Goal: Check status: Check status

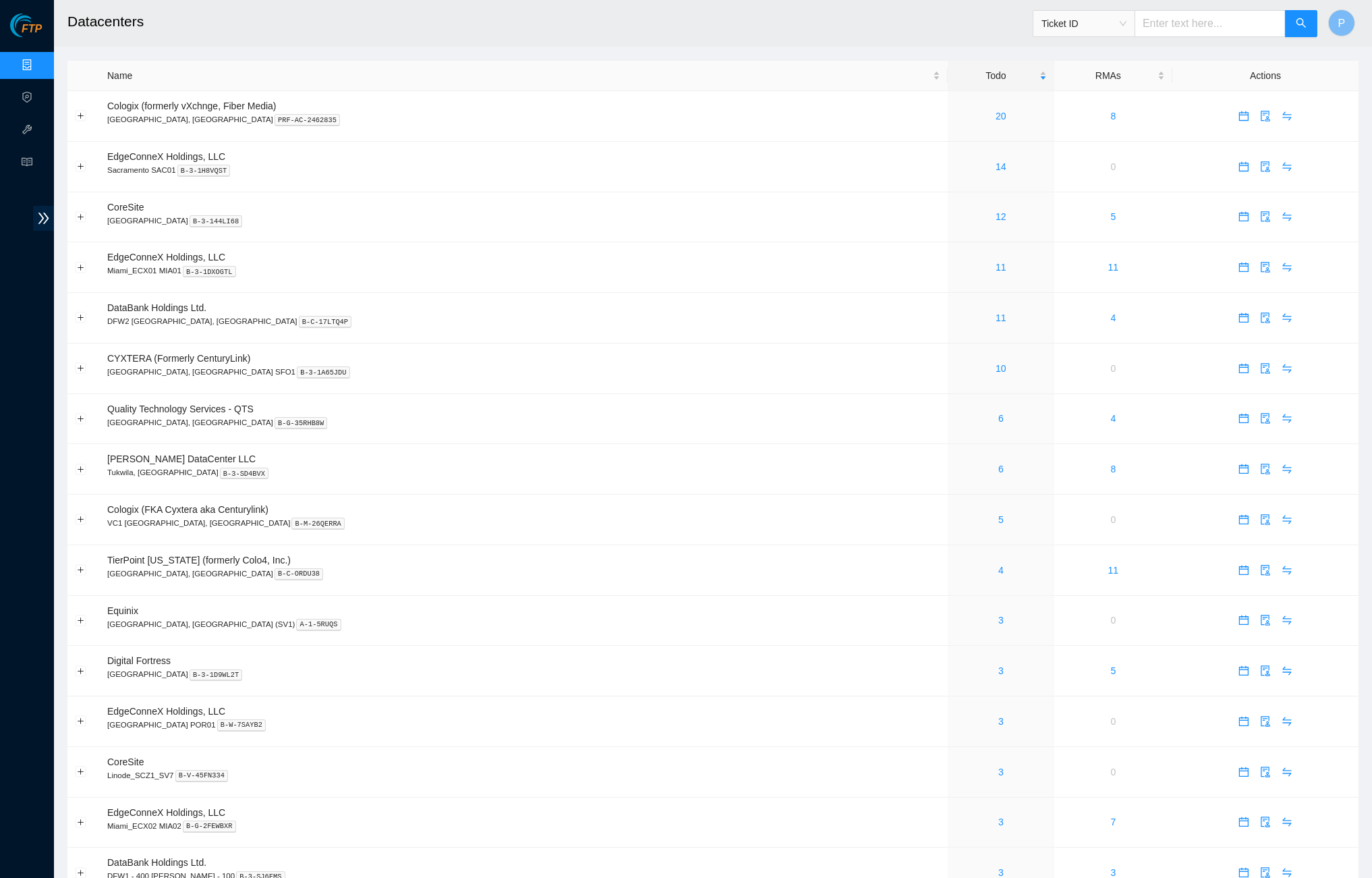
click at [1188, 19] on input "text" at bounding box center [1210, 23] width 151 height 27
paste input "B-W-13LA57R"
type input "B-W-13LA57R"
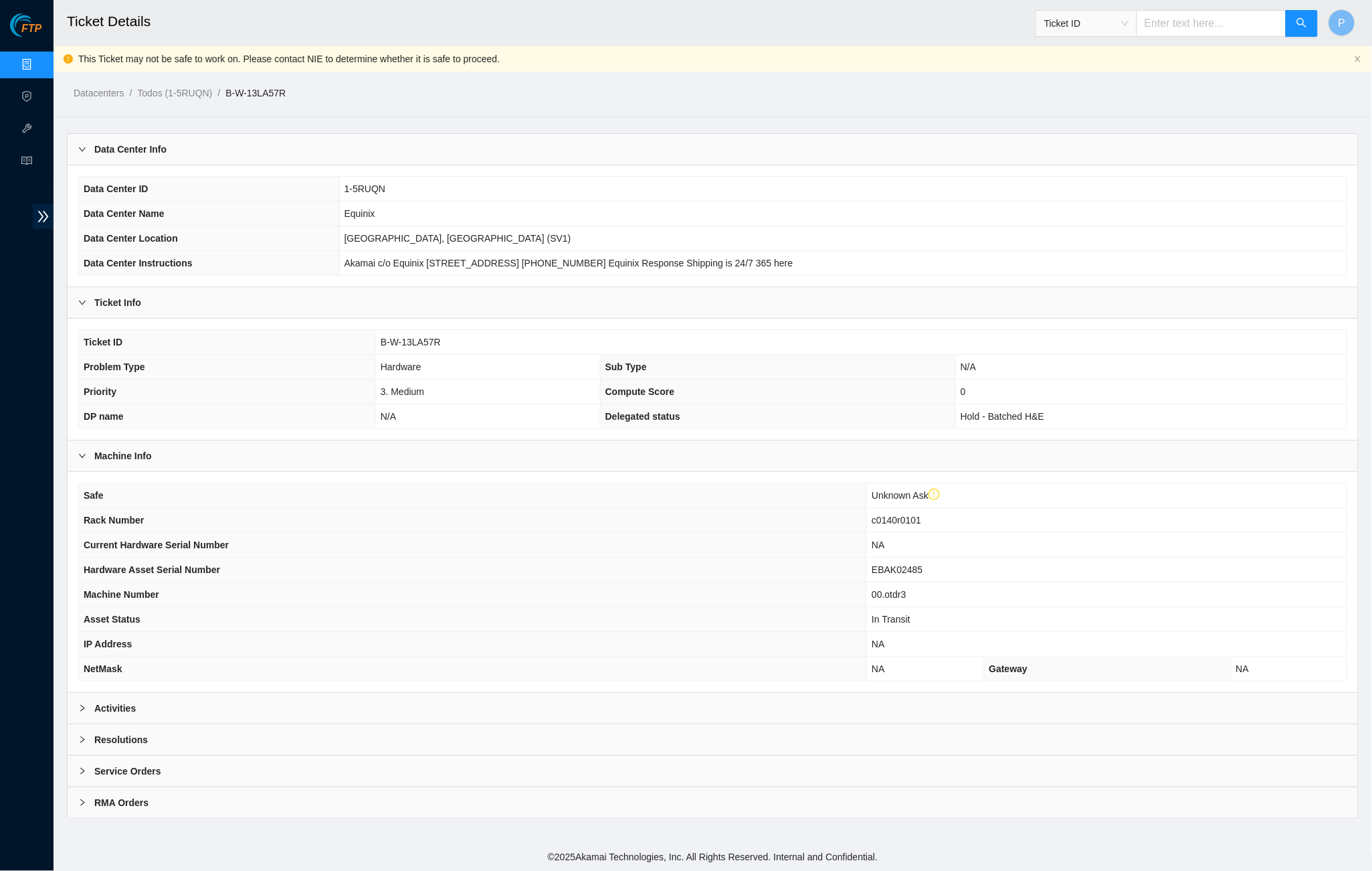
click at [589, 693] on div "Activities" at bounding box center [713, 708] width 1291 height 31
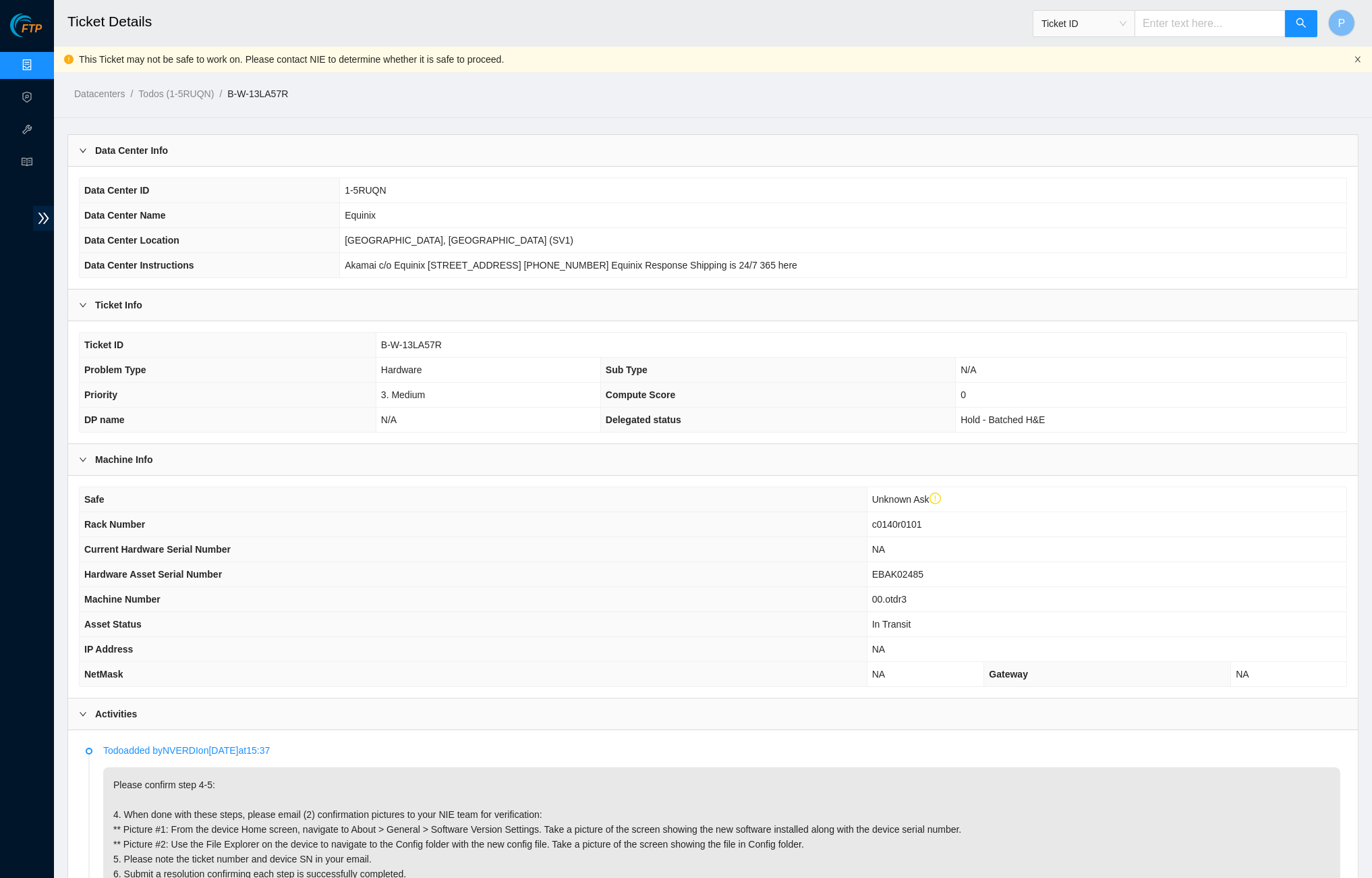
click at [1354, 59] on icon "close" at bounding box center [1358, 59] width 8 height 8
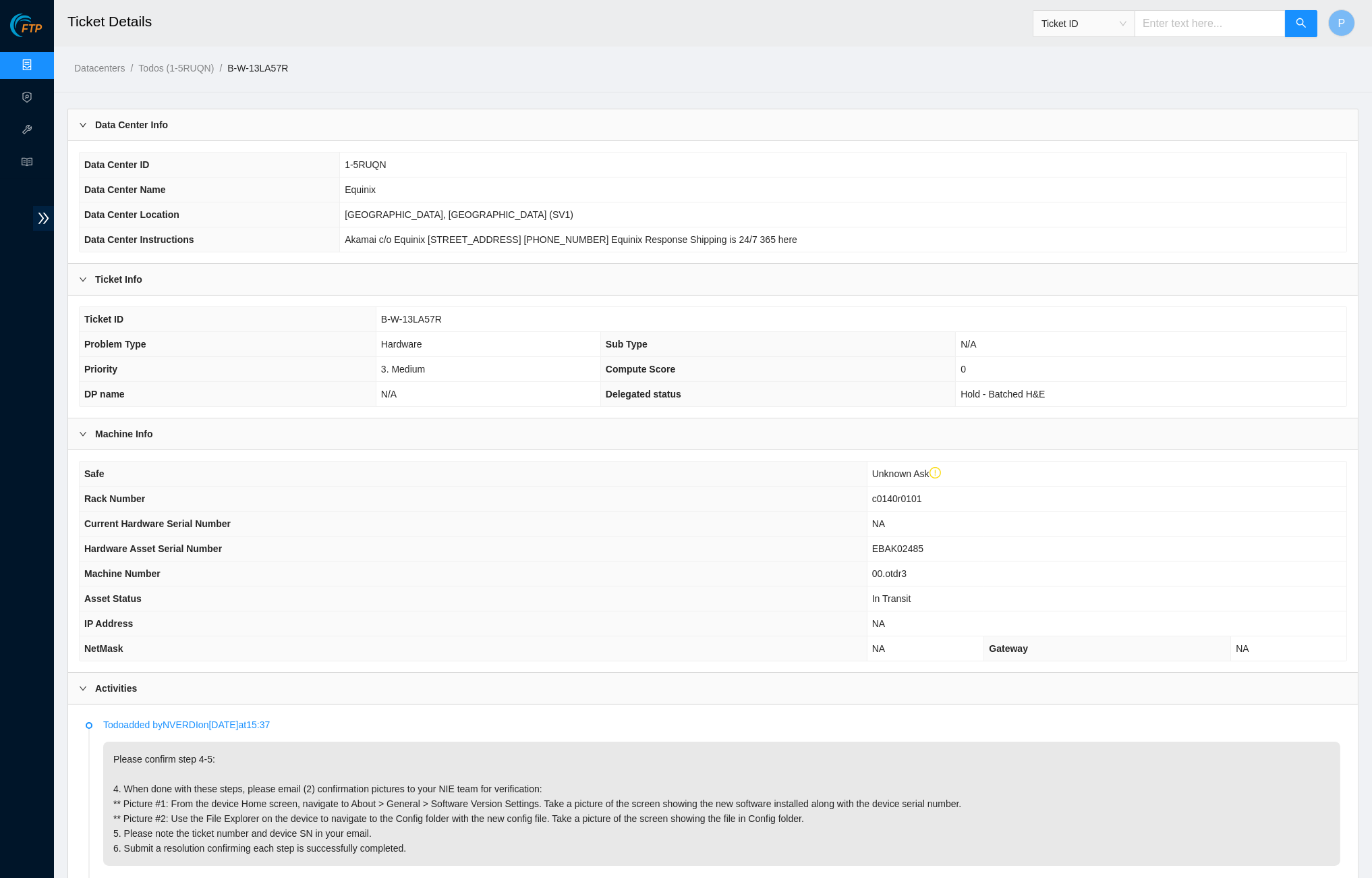
click at [1176, 15] on input "text" at bounding box center [1210, 23] width 151 height 27
paste input "B-V-5X2VJ96"
type input "B-V-5X2VJ96"
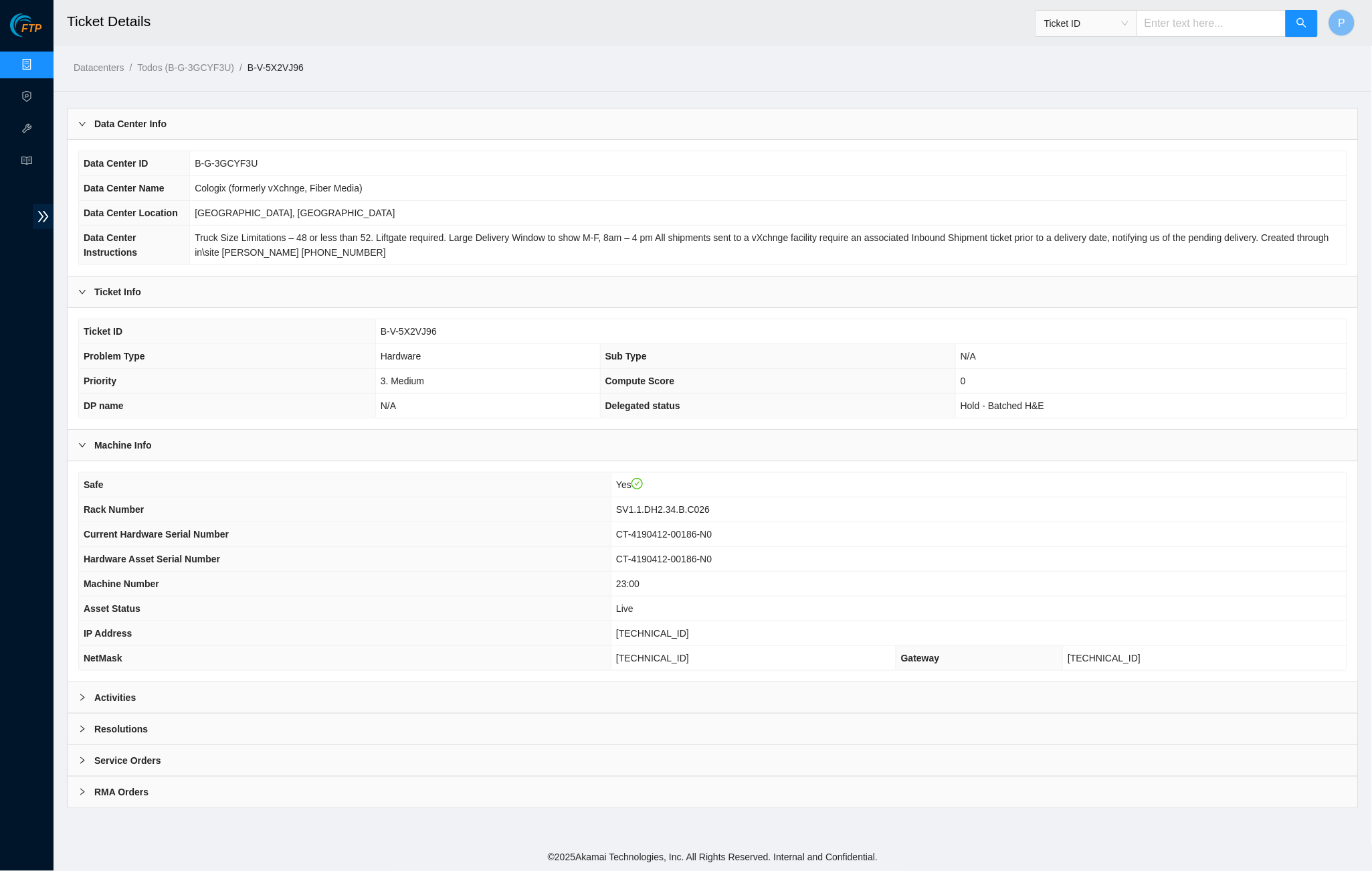
click at [592, 694] on div "Activities" at bounding box center [713, 698] width 1291 height 31
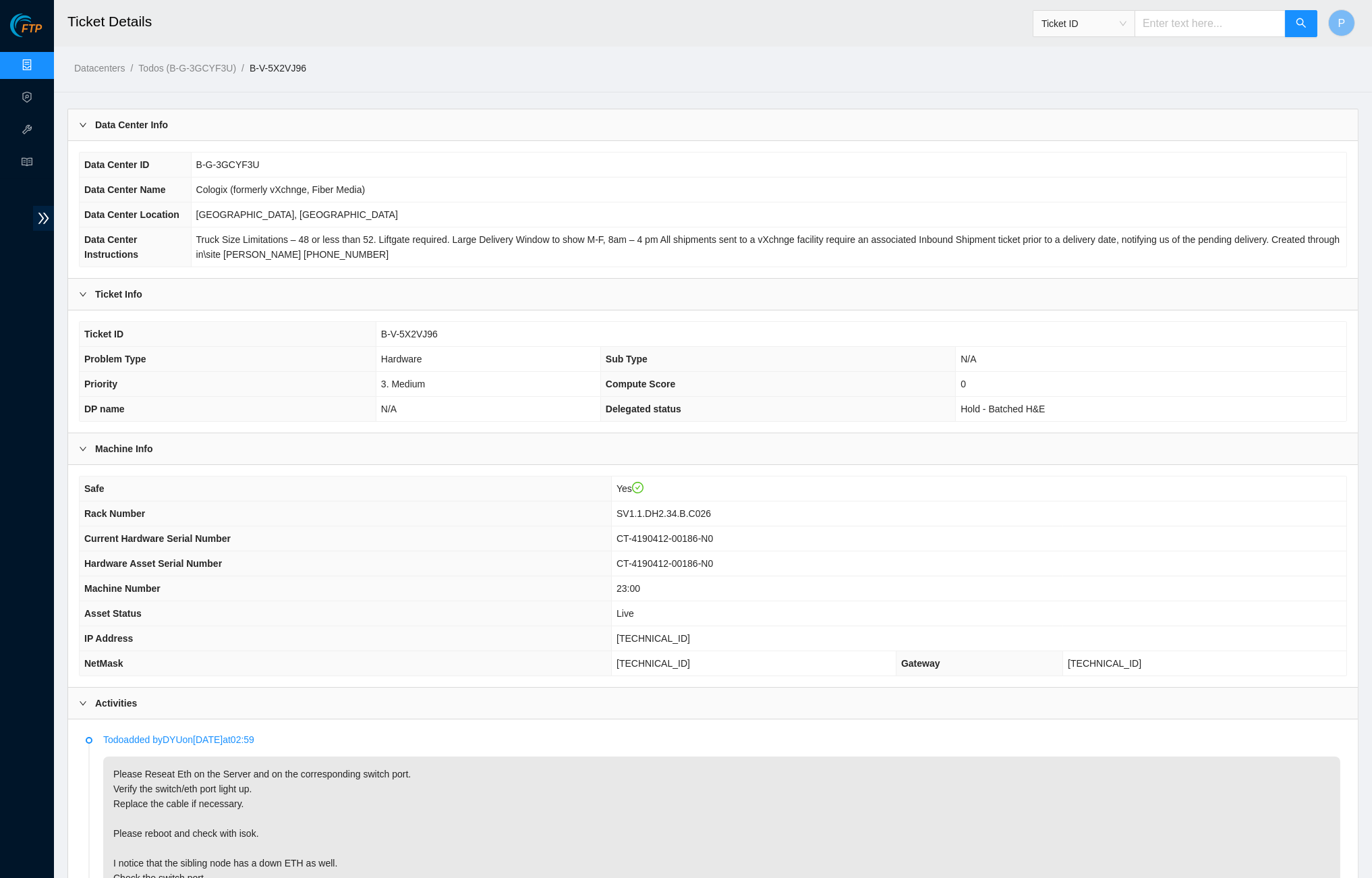
scroll to position [-1, 0]
click at [1168, 33] on input "text" at bounding box center [1210, 23] width 151 height 27
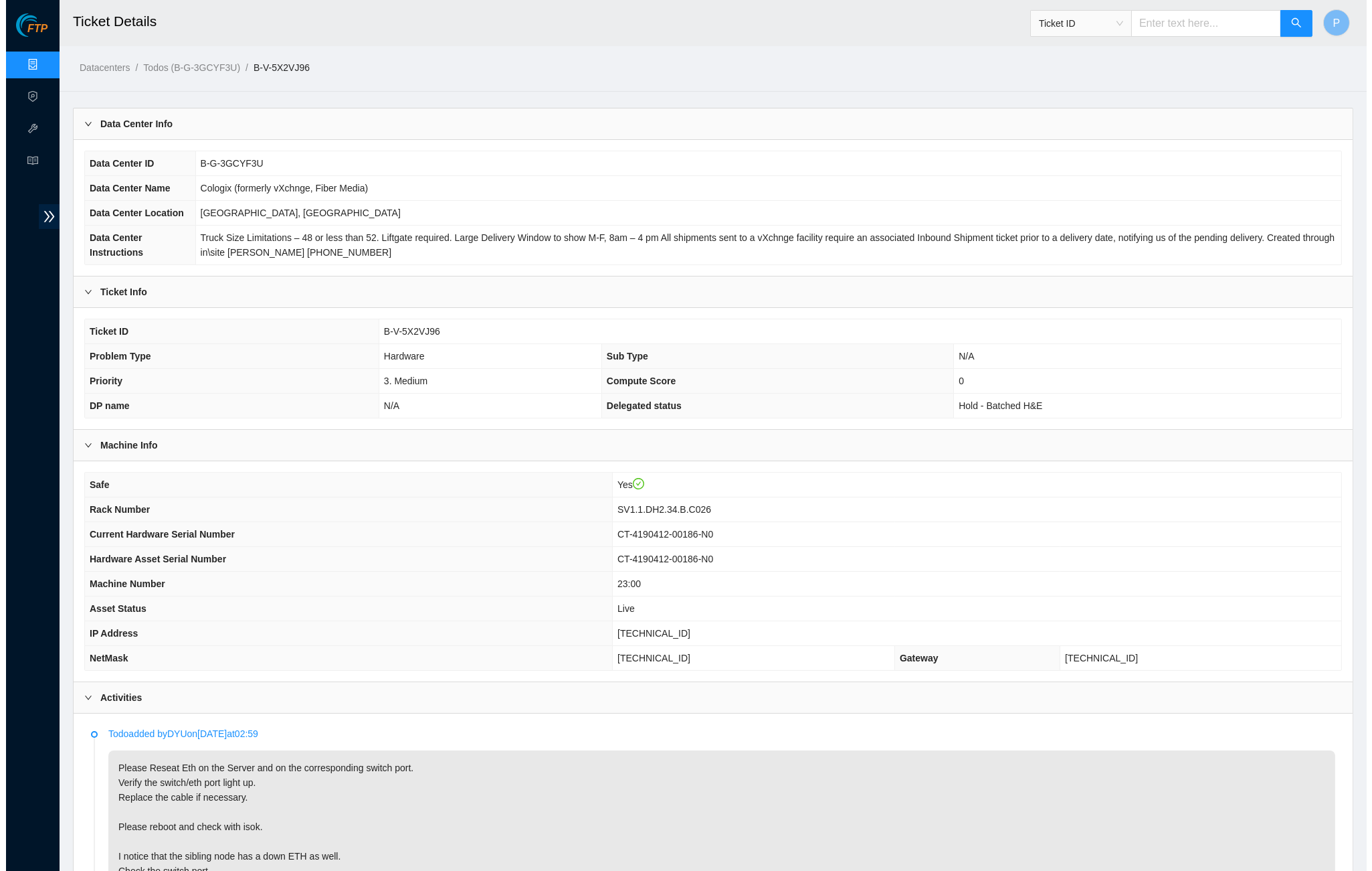
scroll to position [0, 0]
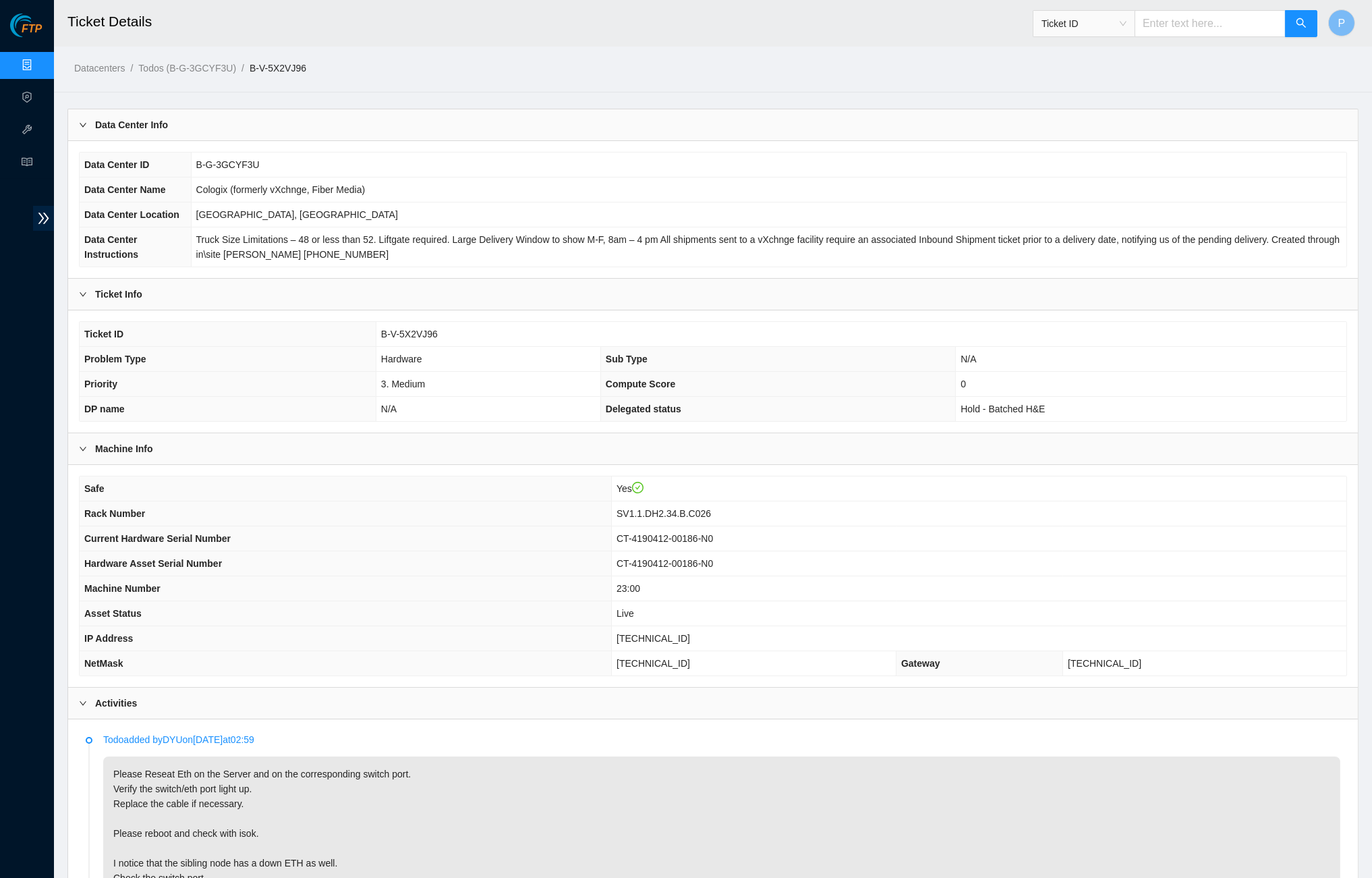
paste input "B-V-5WJYQBU"
type input "B-V-5WJYQBU"
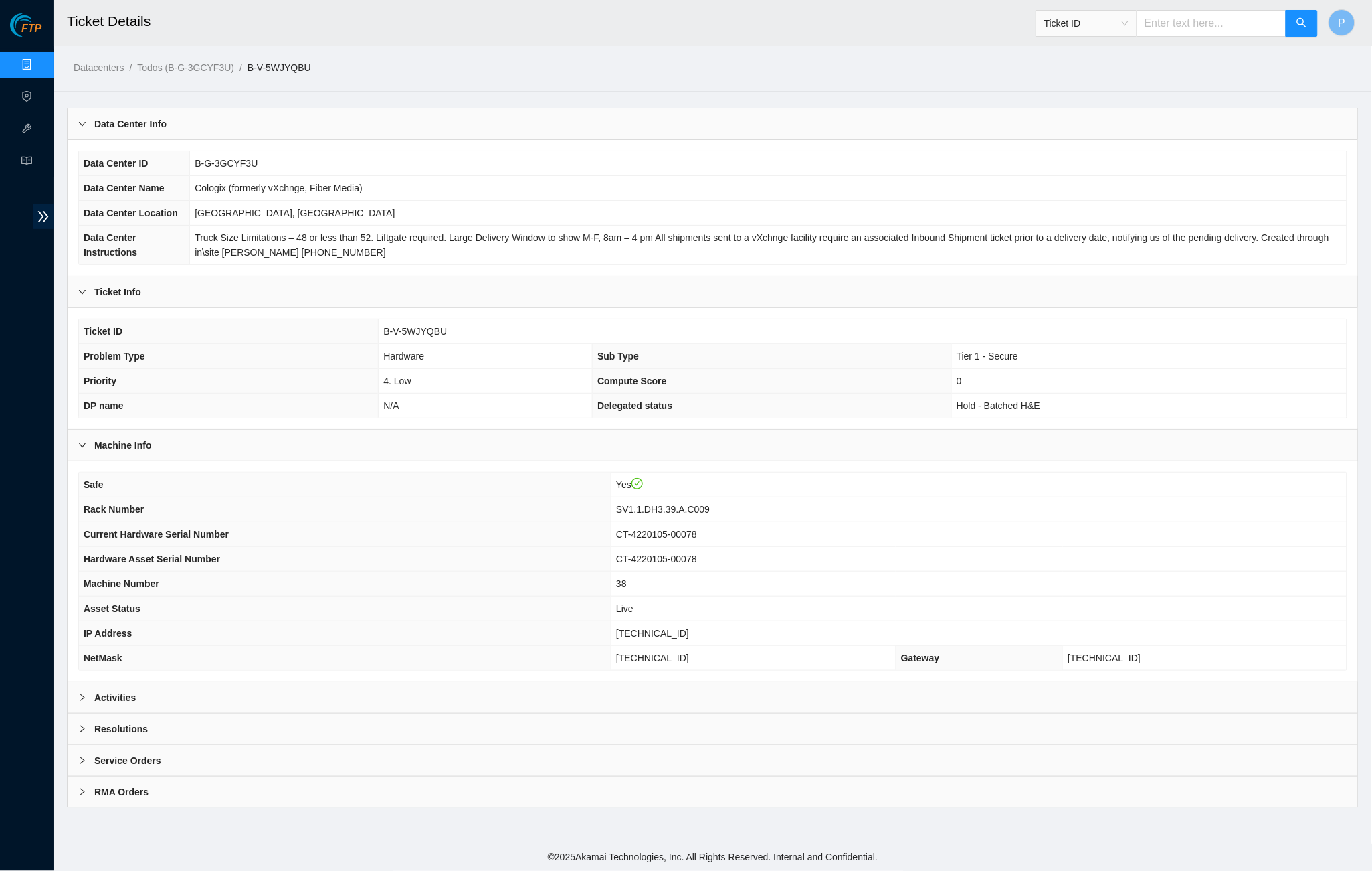
click at [447, 698] on div "Activities" at bounding box center [713, 698] width 1291 height 31
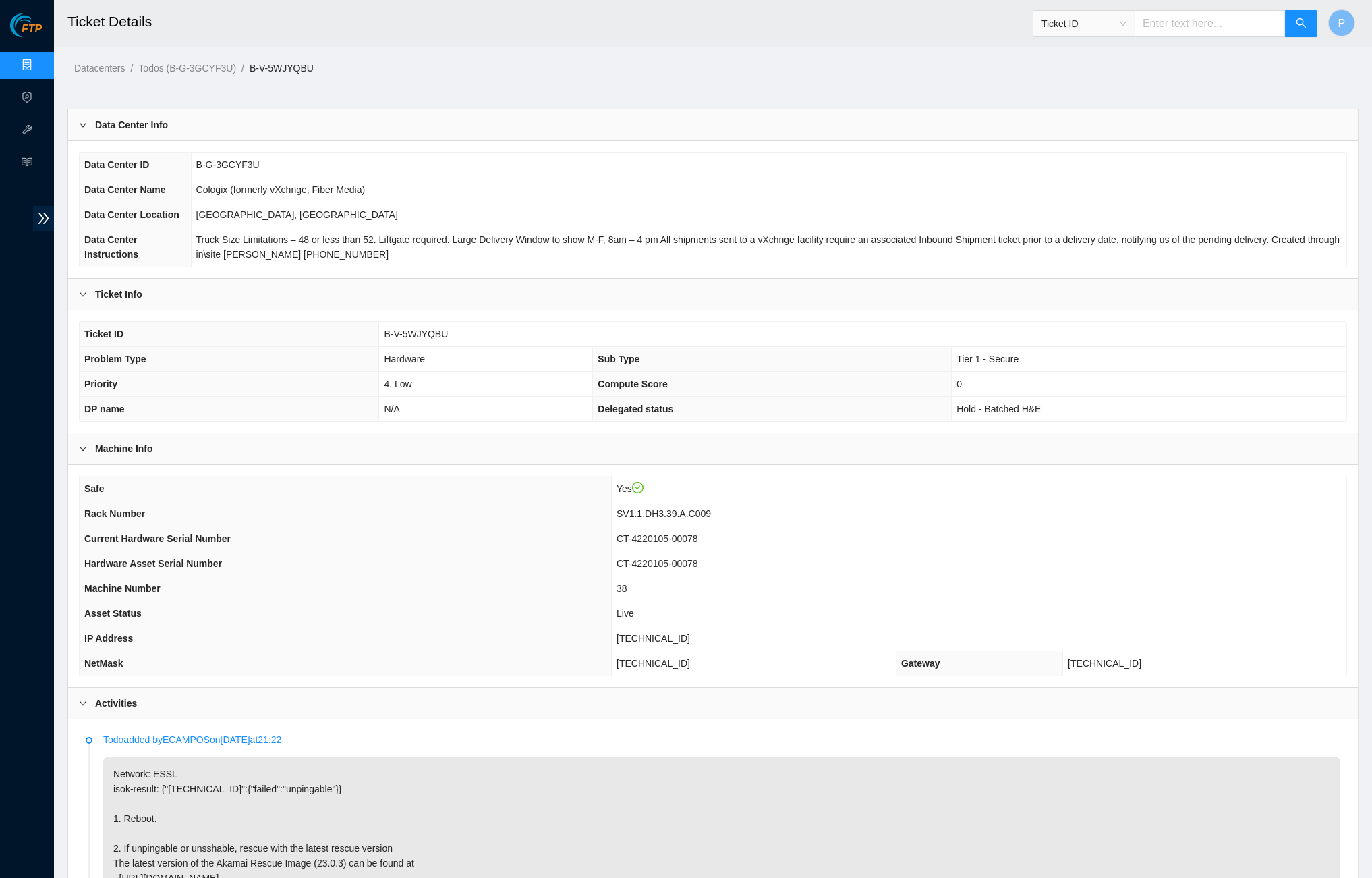
click at [1200, 21] on input "text" at bounding box center [1210, 23] width 151 height 27
paste input "B-V-5X2VJD1"
type input "B-V-5X2VJD1"
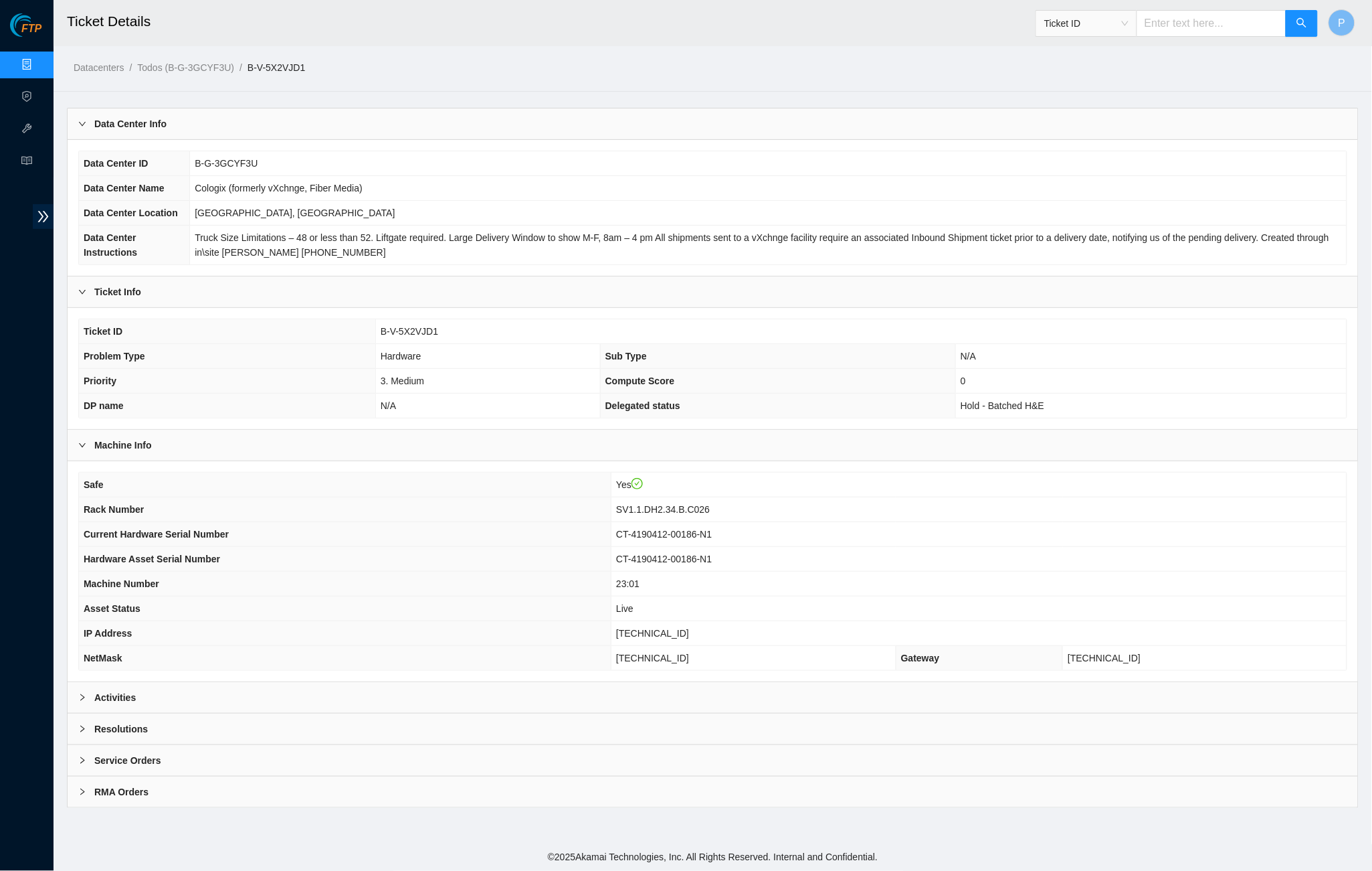
click at [464, 712] on div "Activities" at bounding box center [713, 698] width 1291 height 31
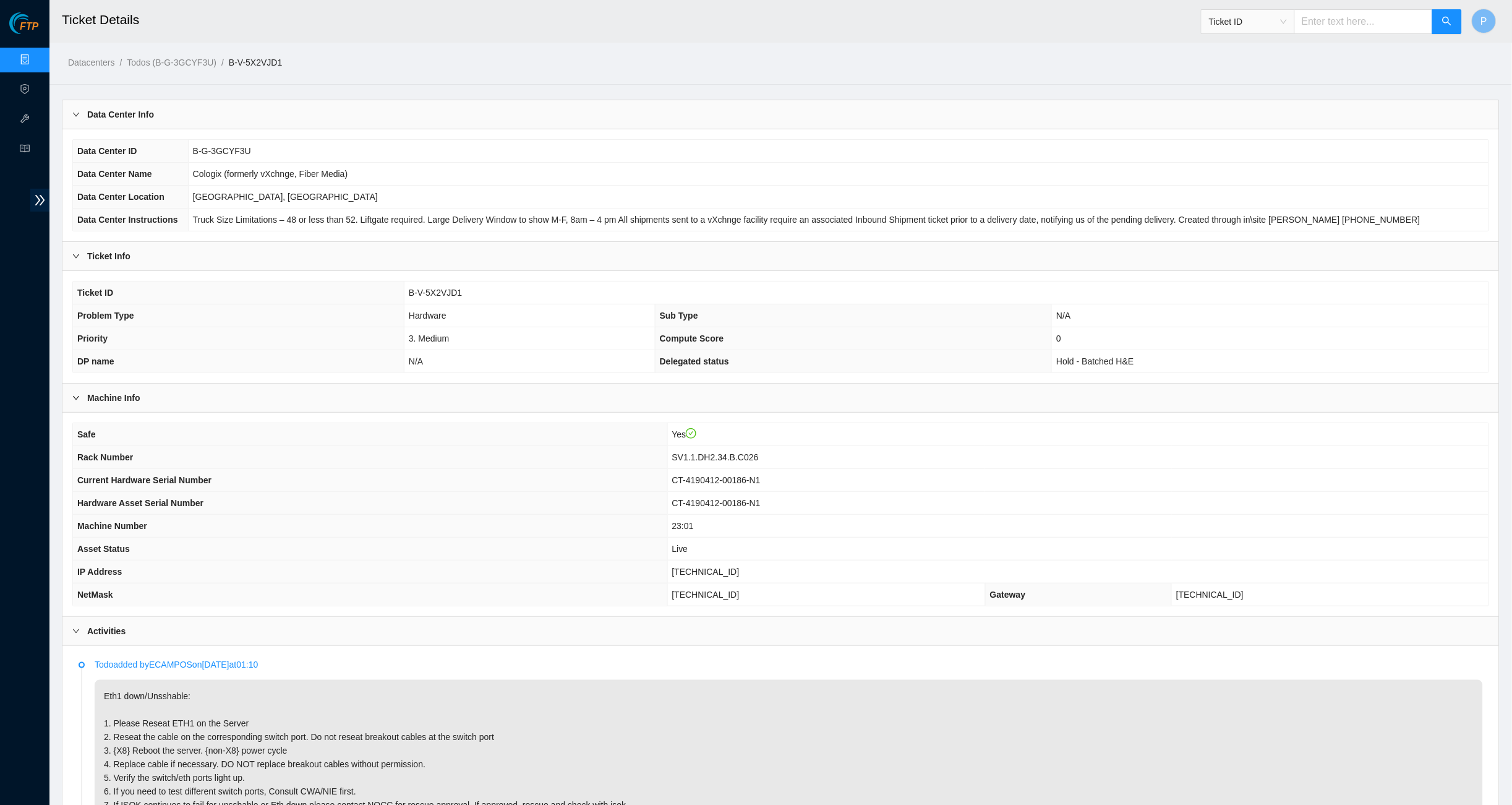
click at [1257, 34] on input "text" at bounding box center [1364, 21] width 139 height 25
paste input "B-V-5S1HT6Y"
type input "B-V-5S1HT6Y"
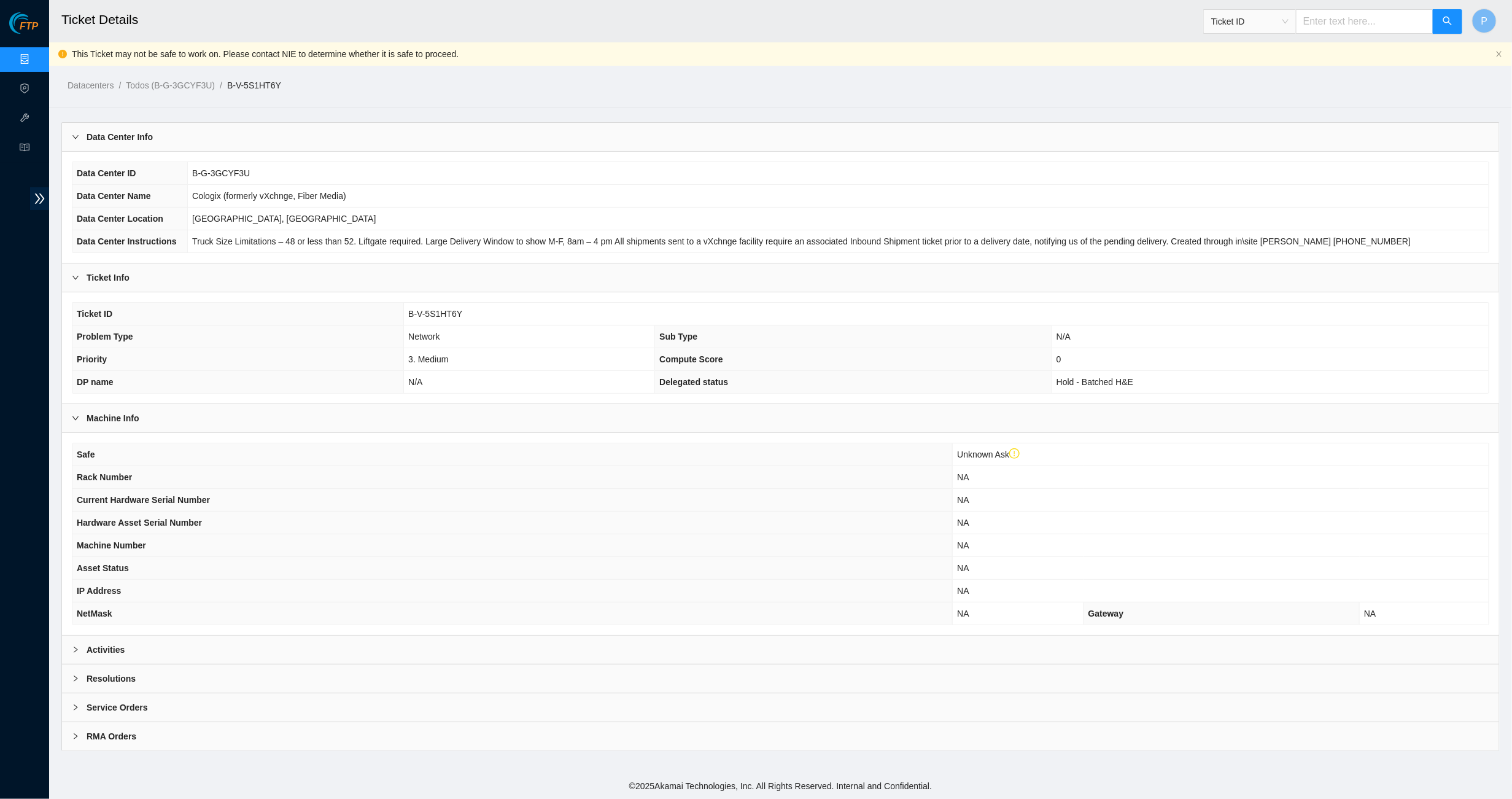
click at [567, 641] on div "Activities" at bounding box center [780, 650] width 1437 height 28
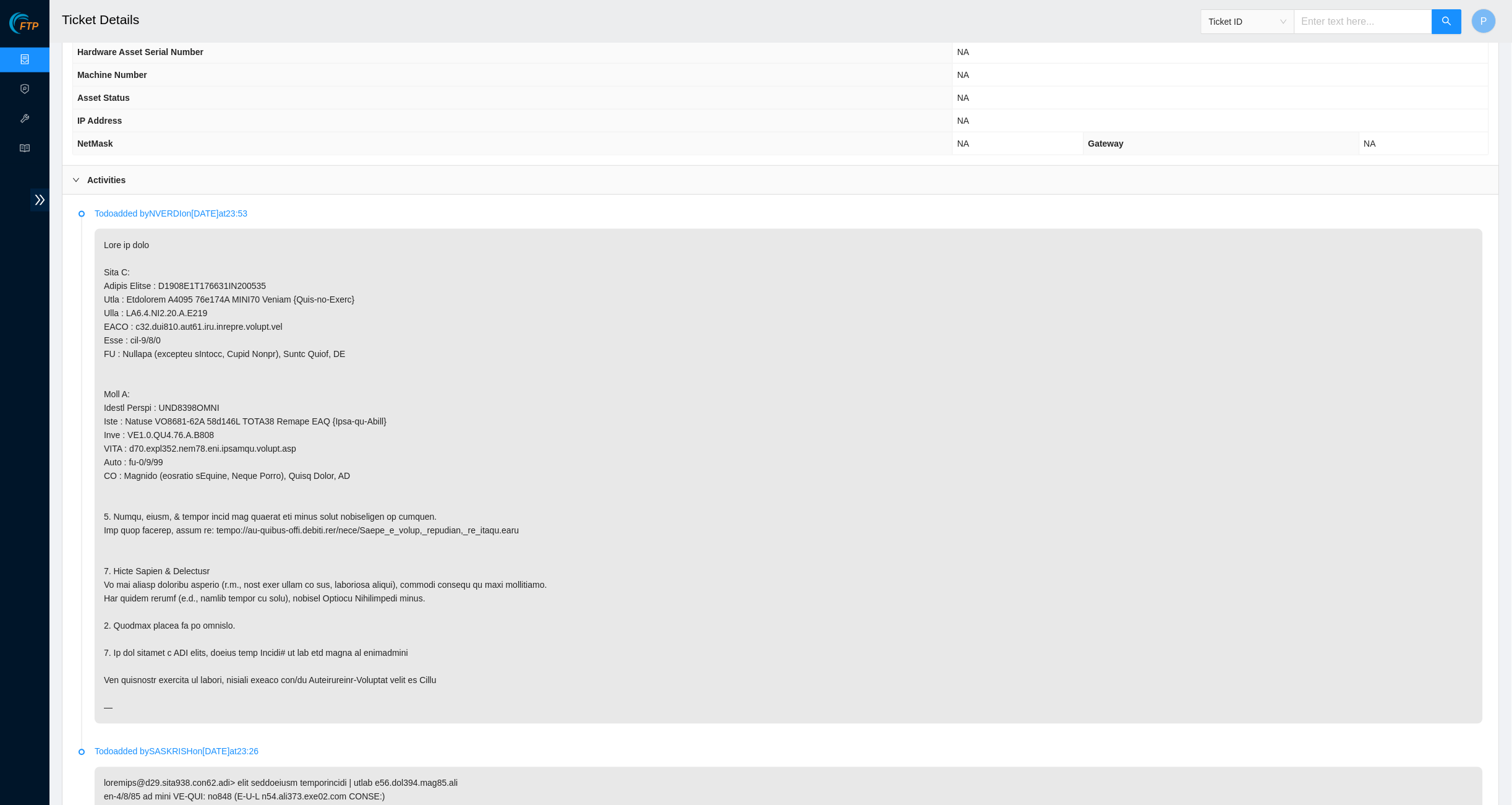
scroll to position [477, 0]
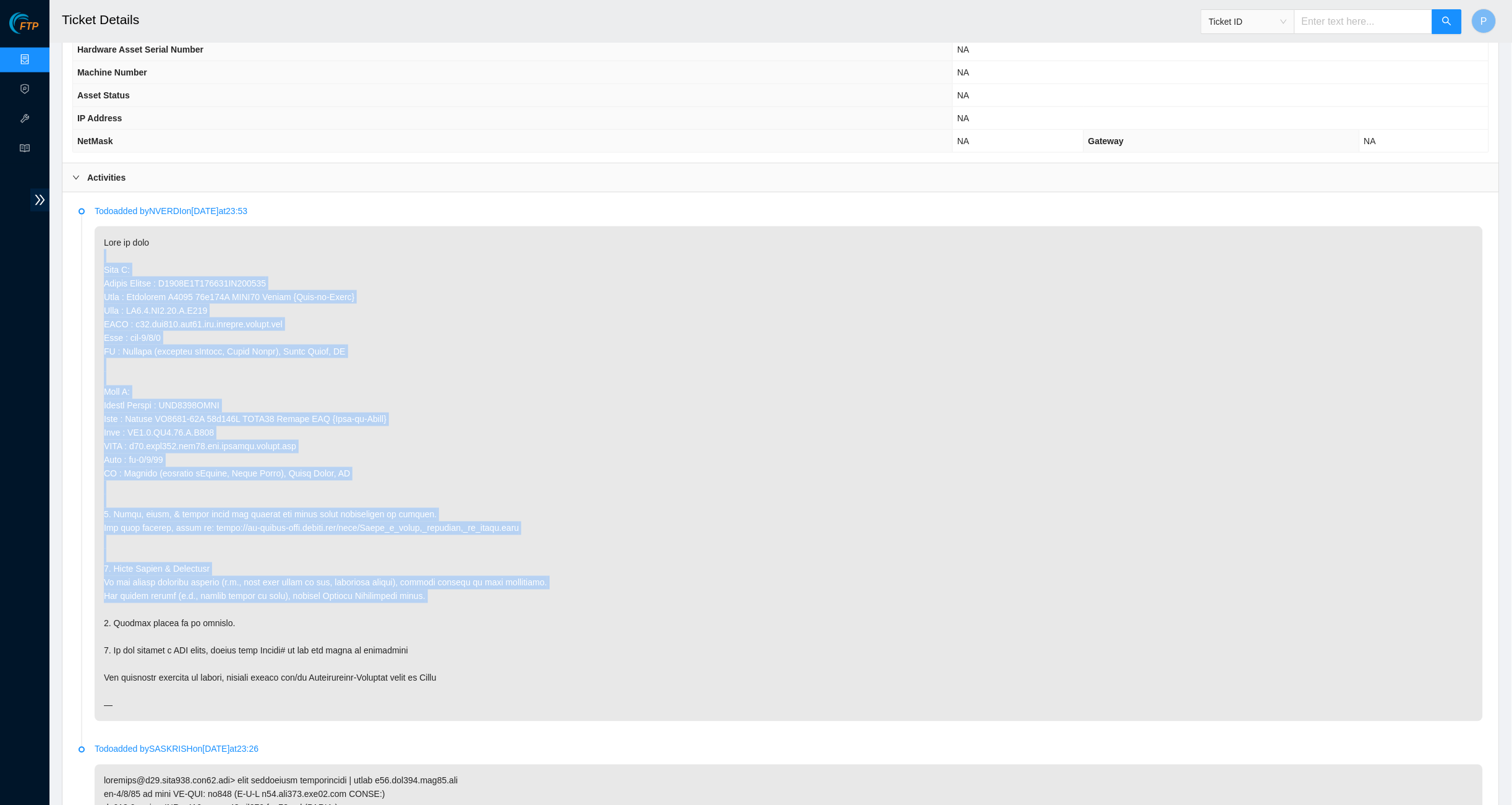
drag, startPoint x: 141, startPoint y: 239, endPoint x: 192, endPoint y: 584, distance: 348.7
click at [192, 584] on p at bounding box center [788, 474] width 1388 height 495
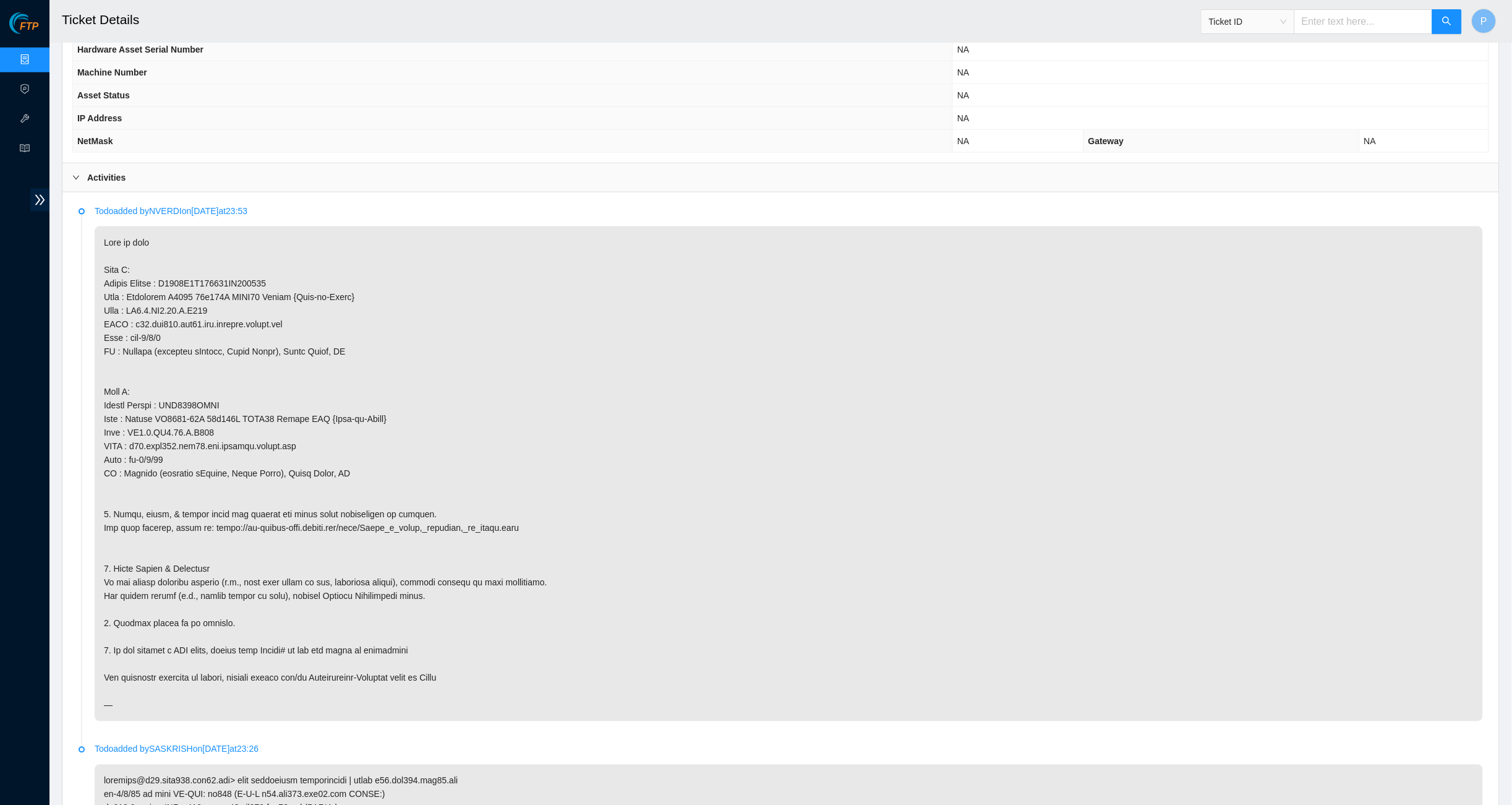
click at [373, 514] on p at bounding box center [788, 474] width 1388 height 495
click at [1257, 22] on input "text" at bounding box center [1364, 21] width 139 height 25
paste input "B-V-5OB3DGW"
type input "B-V-5OB3DGW"
click at [1257, 28] on button "button" at bounding box center [1447, 21] width 30 height 25
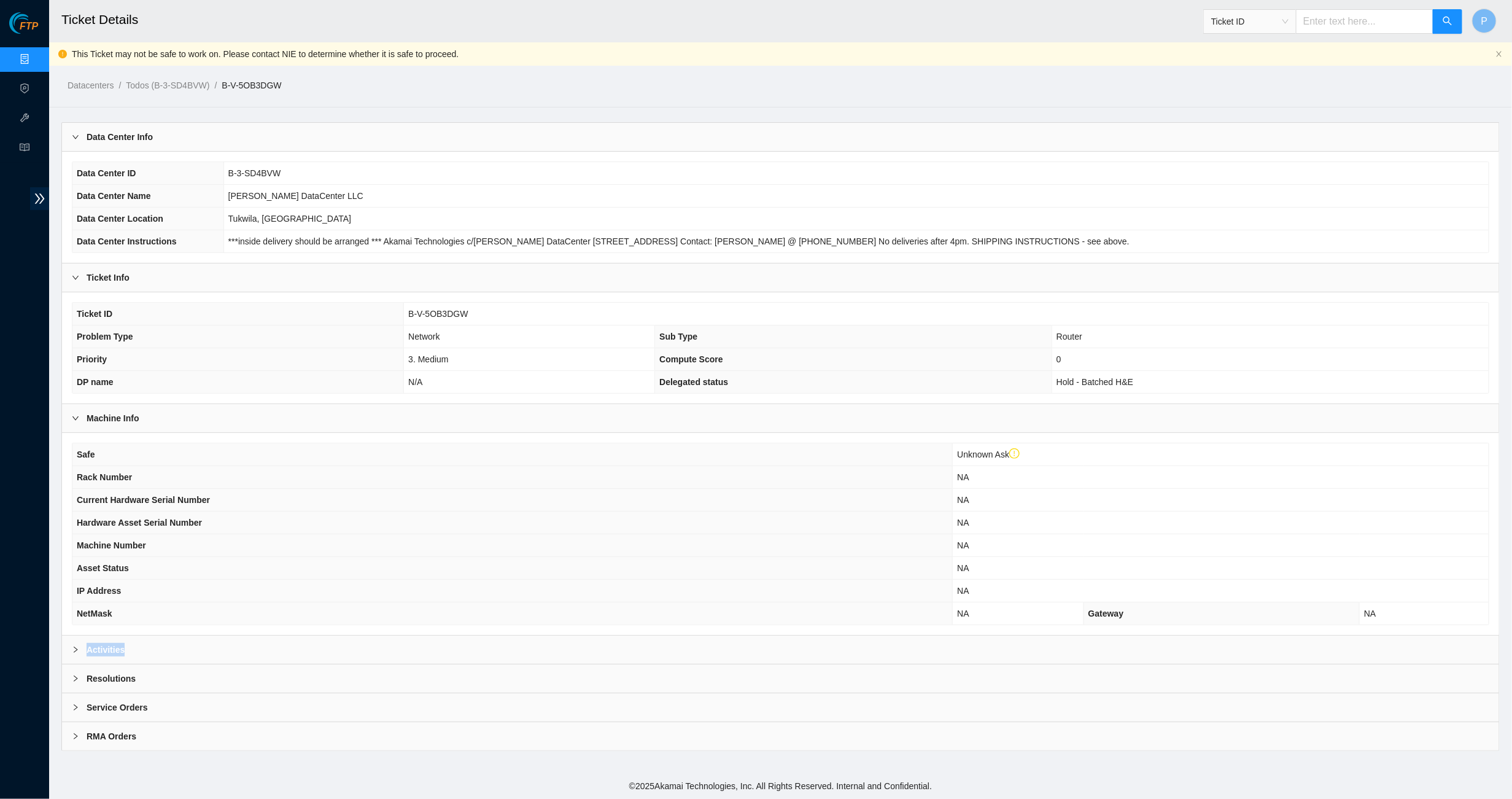
click at [666, 636] on div "Activities" at bounding box center [780, 650] width 1437 height 28
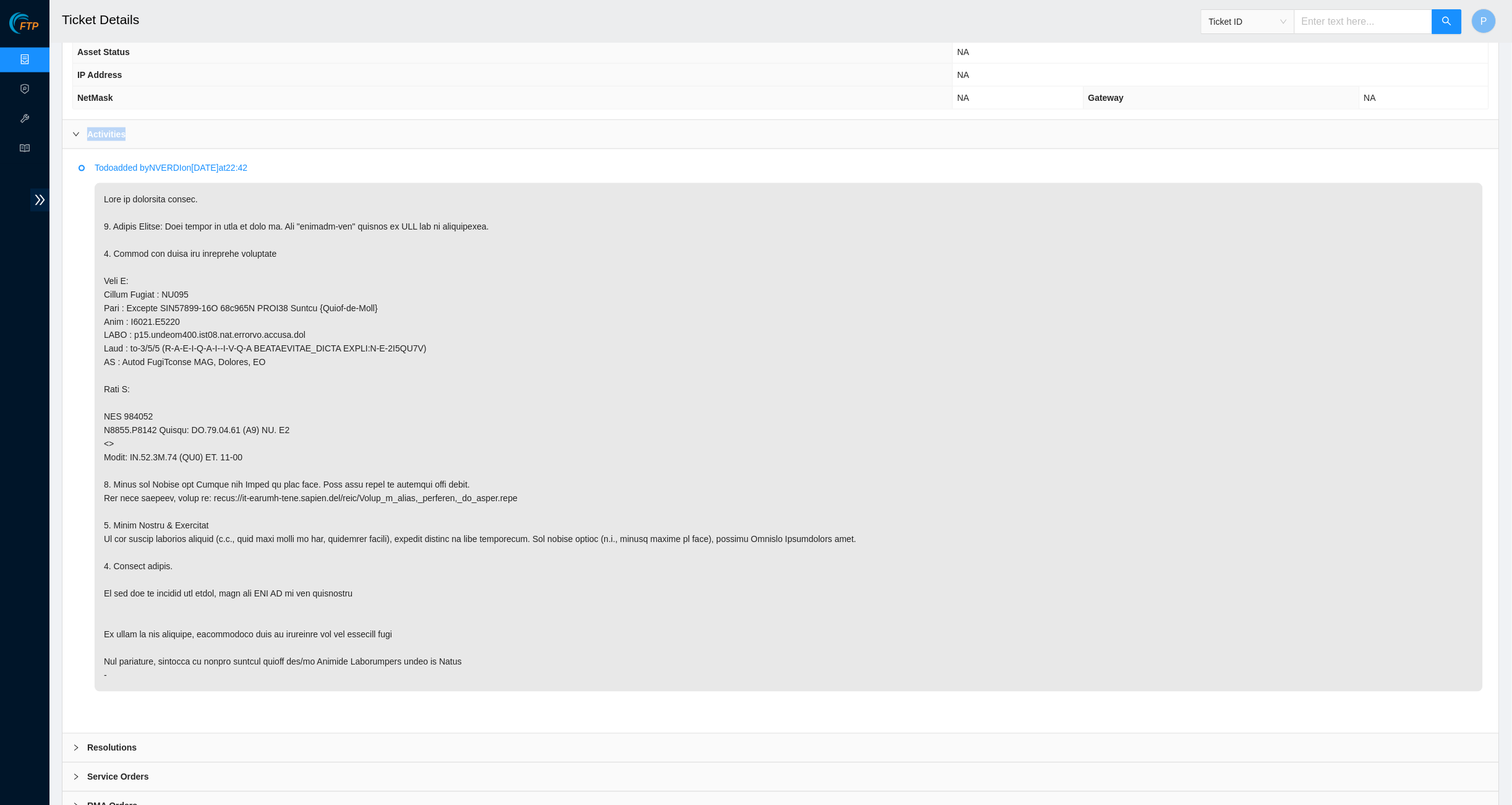
scroll to position [558, 0]
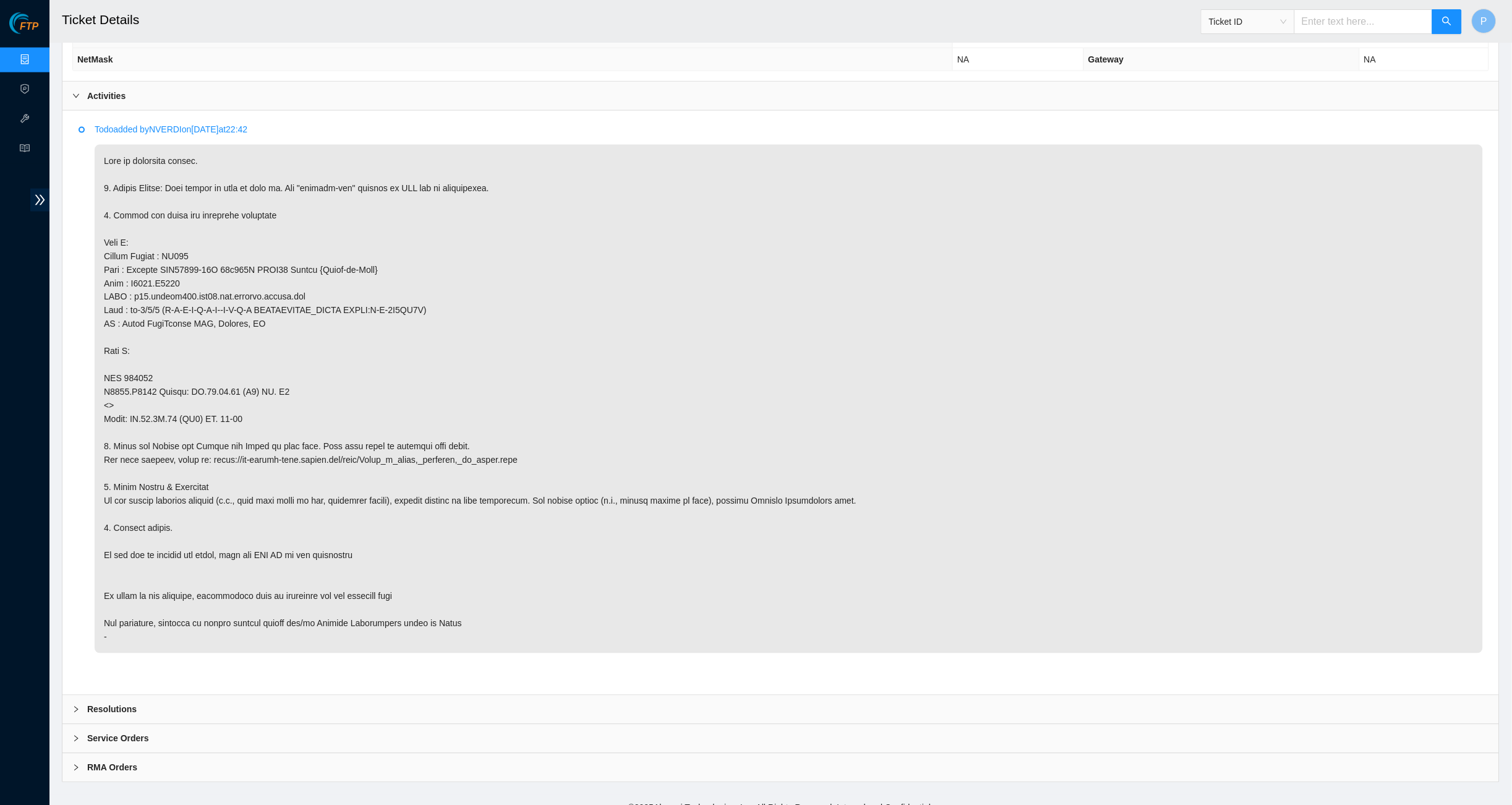
click at [697, 452] on p at bounding box center [788, 399] width 1388 height 508
click at [712, 427] on p at bounding box center [788, 399] width 1388 height 508
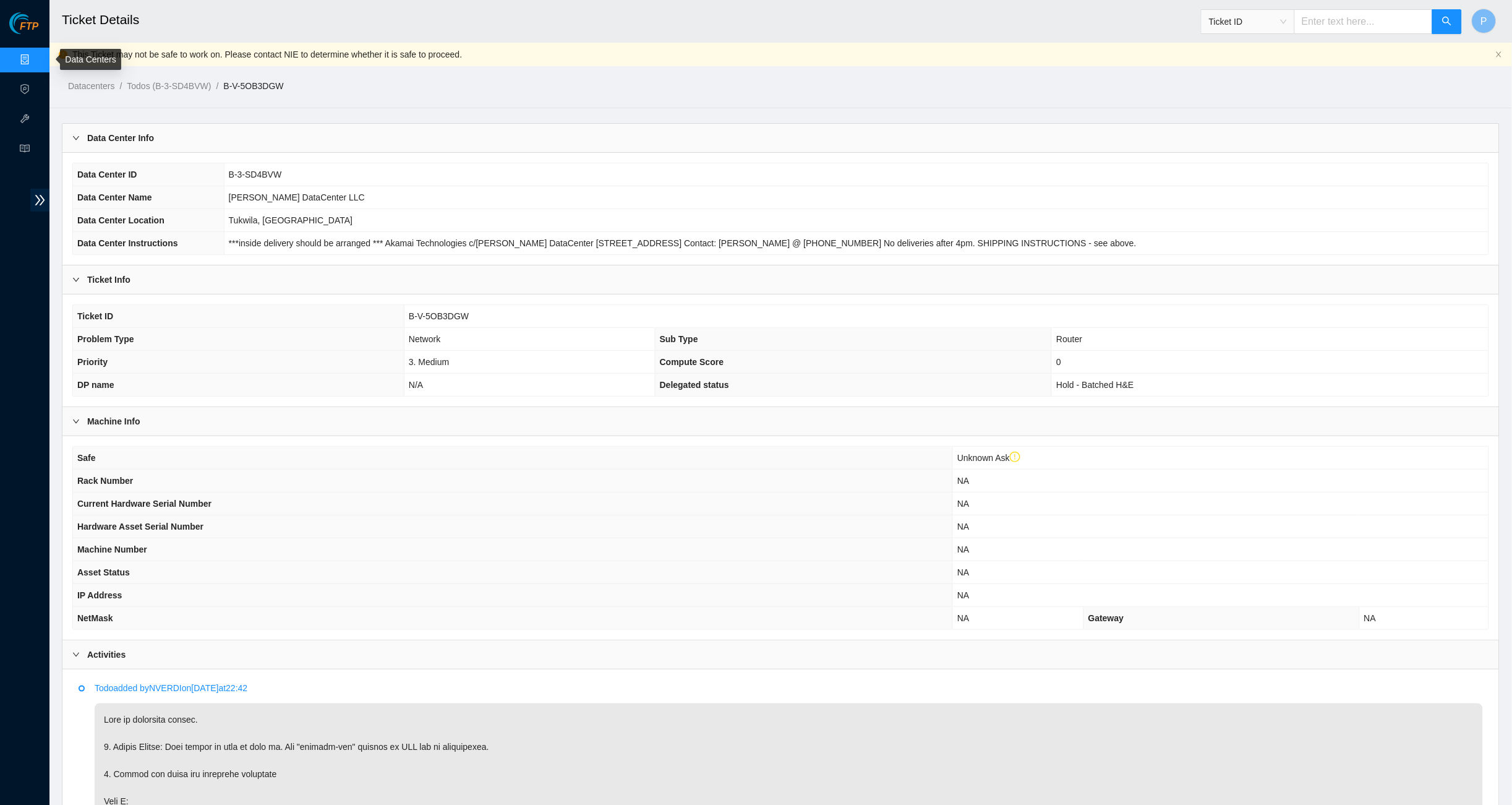
click at [36, 56] on link "Data Centers" at bounding box center [61, 60] width 51 height 10
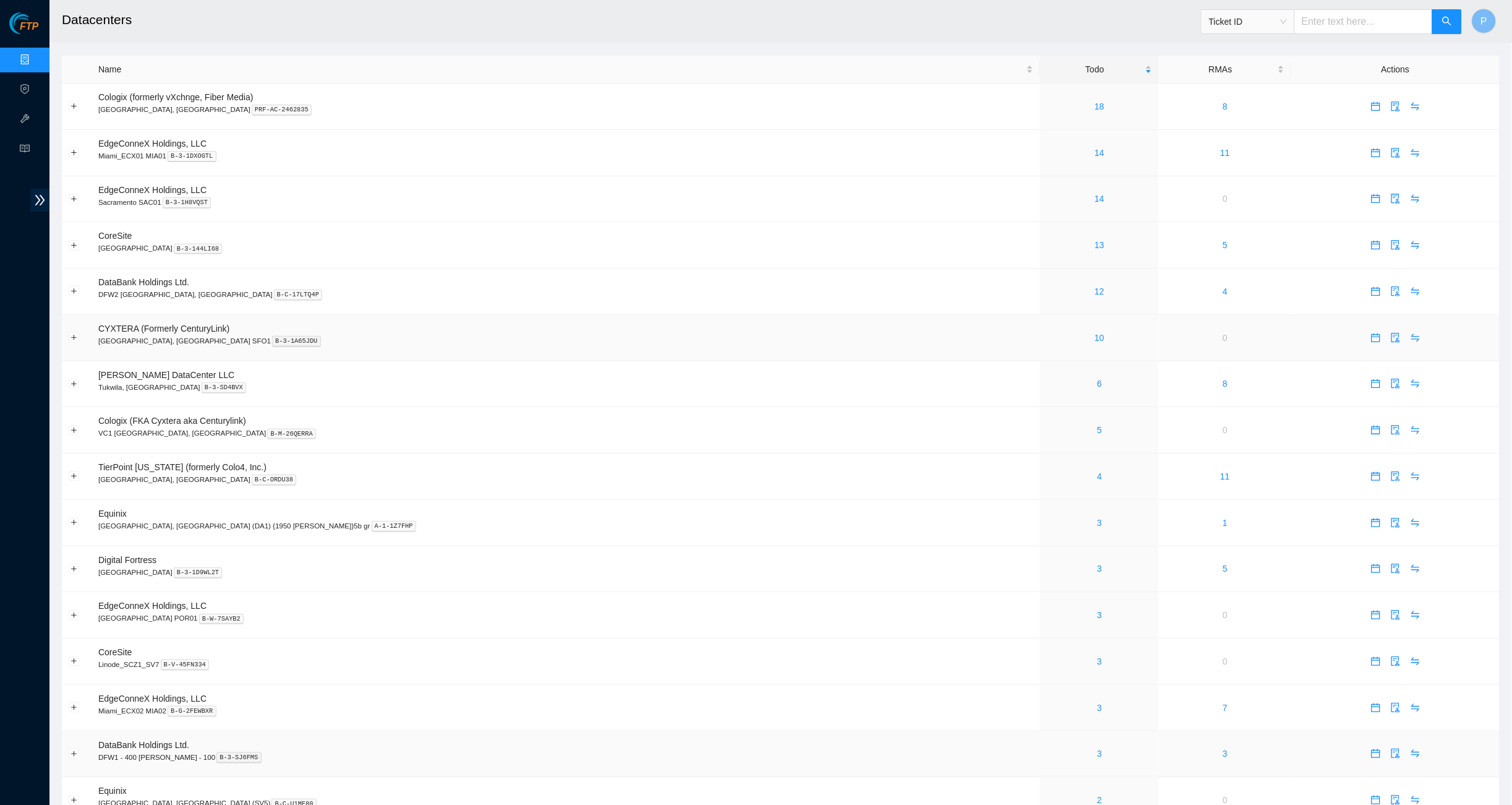
click at [646, 347] on td "CYXTERA (Formerly CenturyLink) [GEOGRAPHIC_DATA], [GEOGRAPHIC_DATA] SFO1 B-3-1A…" at bounding box center [566, 338] width 949 height 46
click at [1257, 27] on input "text" at bounding box center [1364, 21] width 139 height 25
paste input "B-W-13LA58N"
type input "B-W-13LA58N"
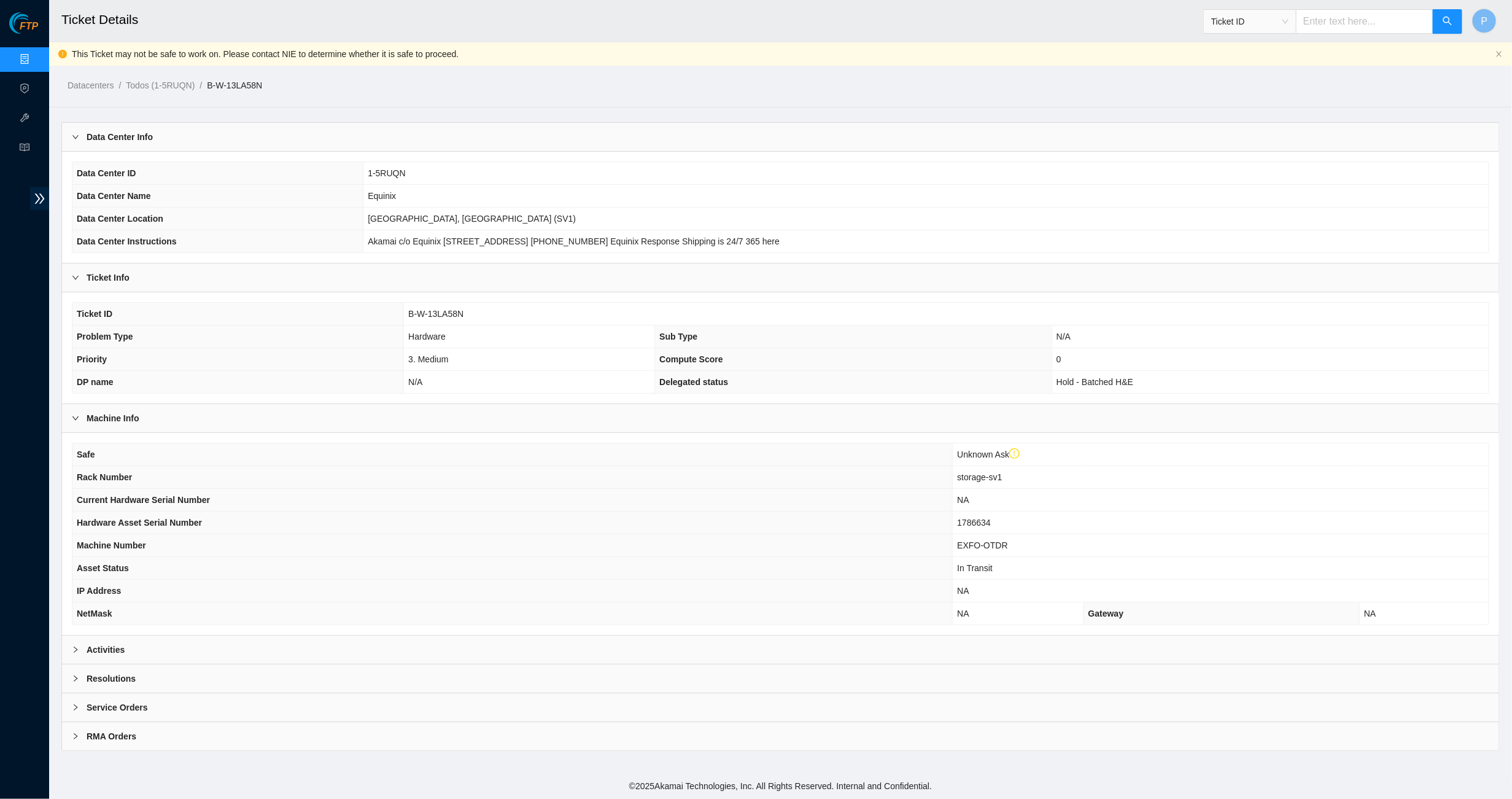
click at [399, 637] on div "Activities" at bounding box center [780, 650] width 1437 height 28
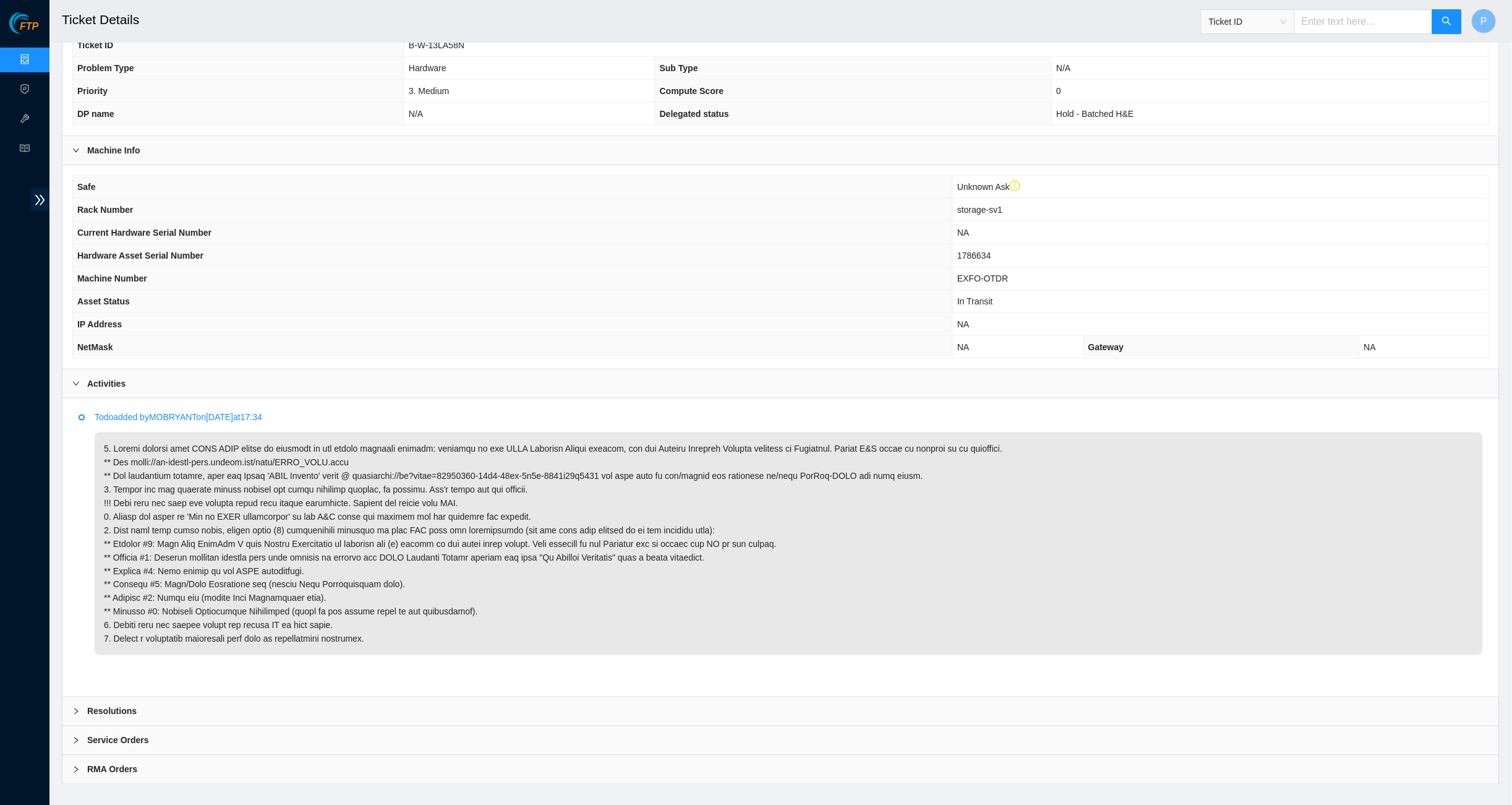
scroll to position [271, 0]
drag, startPoint x: 391, startPoint y: 456, endPoint x: 134, endPoint y: 449, distance: 257.1
click at [134, 449] on p at bounding box center [788, 544] width 1388 height 223
copy p "[URL][DOMAIN_NAME]"
click at [322, 236] on th "Current Hardware Serial Number" at bounding box center [513, 233] width 880 height 23
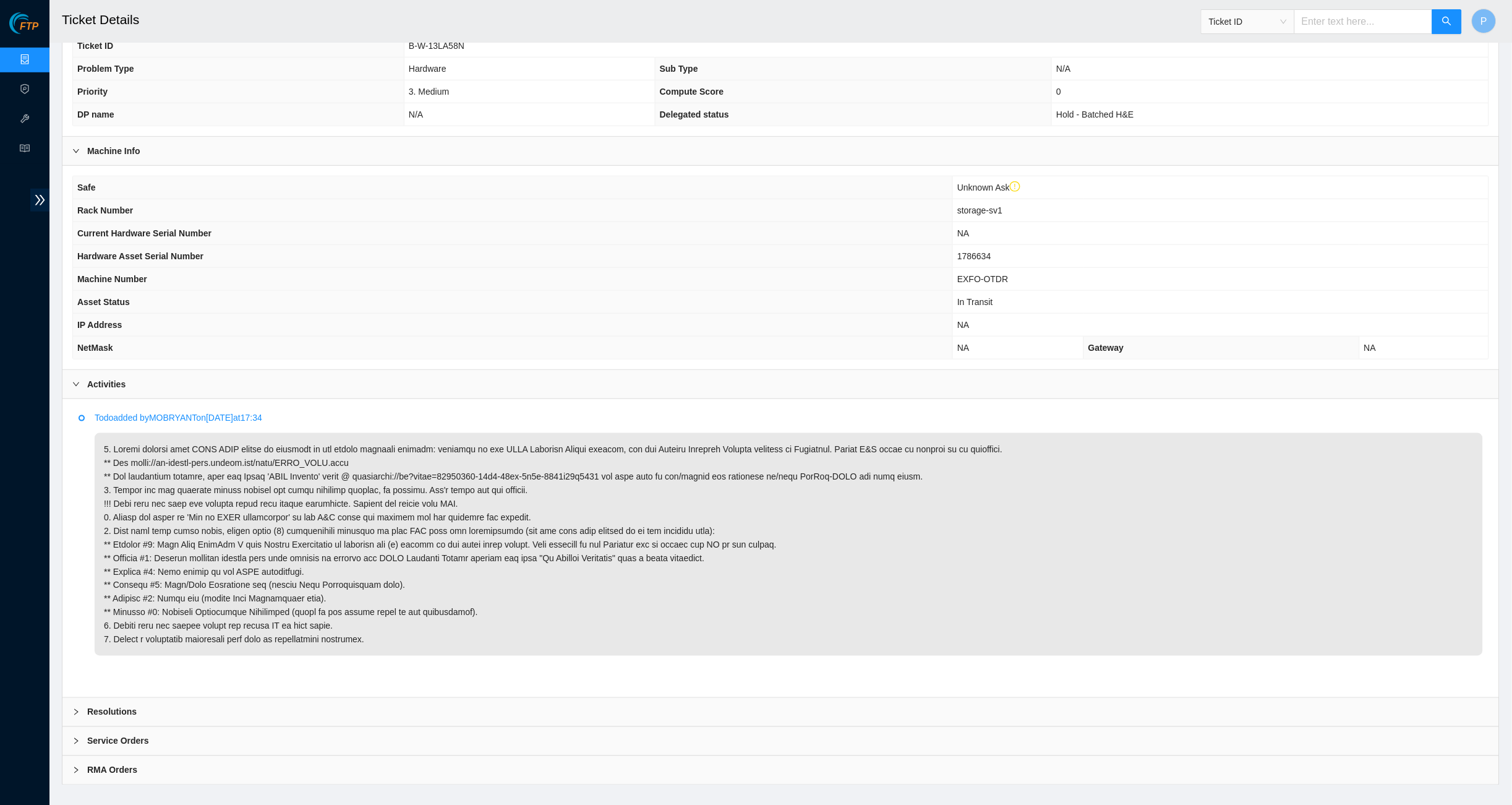
click at [673, 294] on th "Asset Status" at bounding box center [513, 302] width 880 height 23
drag, startPoint x: 112, startPoint y: 507, endPoint x: 271, endPoint y: 500, distance: 159.2
click at [271, 500] on p at bounding box center [788, 544] width 1388 height 223
click at [143, 473] on p at bounding box center [788, 544] width 1388 height 223
drag, startPoint x: 102, startPoint y: 502, endPoint x: 204, endPoint y: 502, distance: 102.0
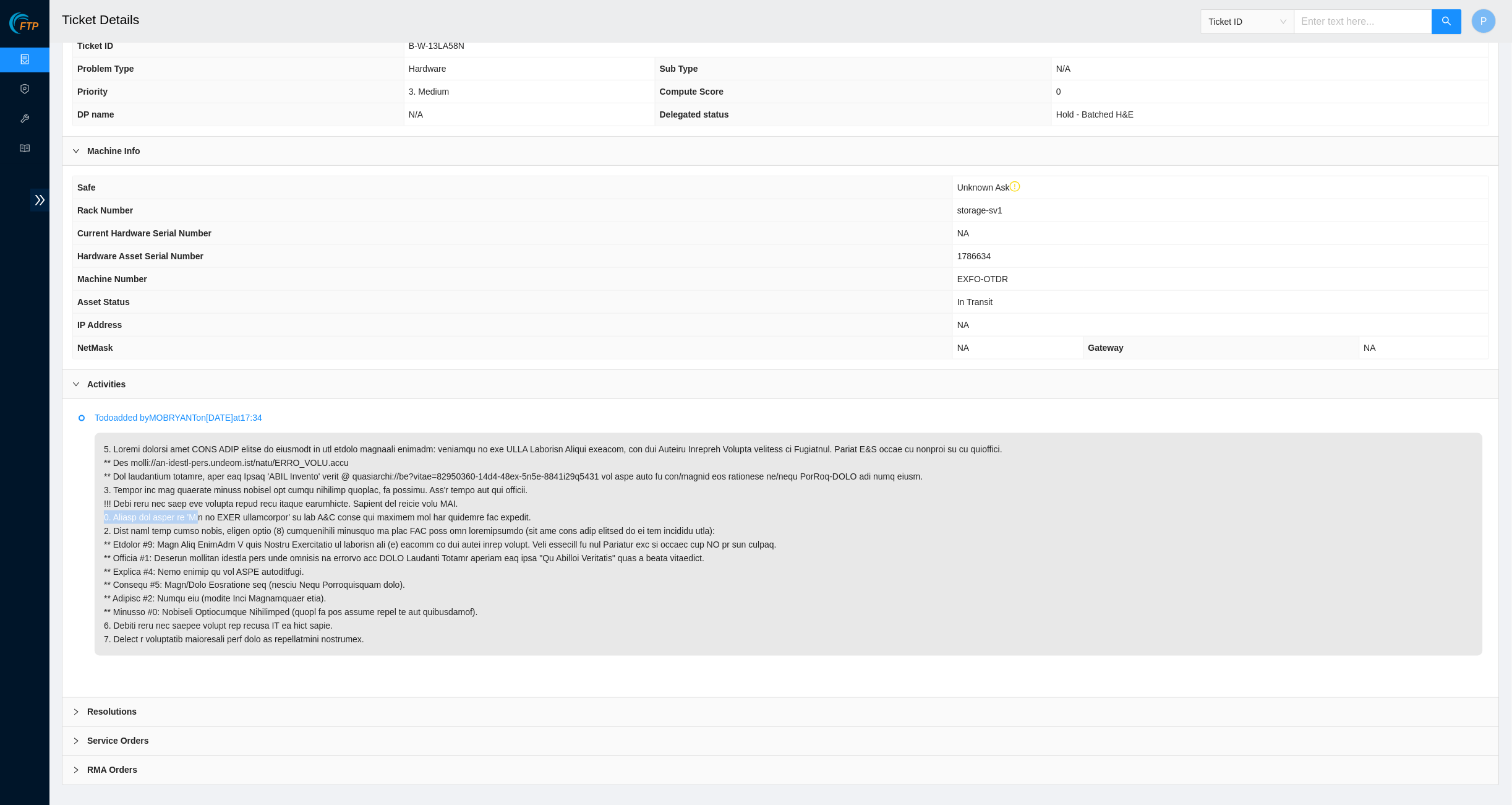
click at [204, 502] on p at bounding box center [788, 544] width 1388 height 223
click at [36, 64] on link "Data Centers" at bounding box center [61, 60] width 51 height 10
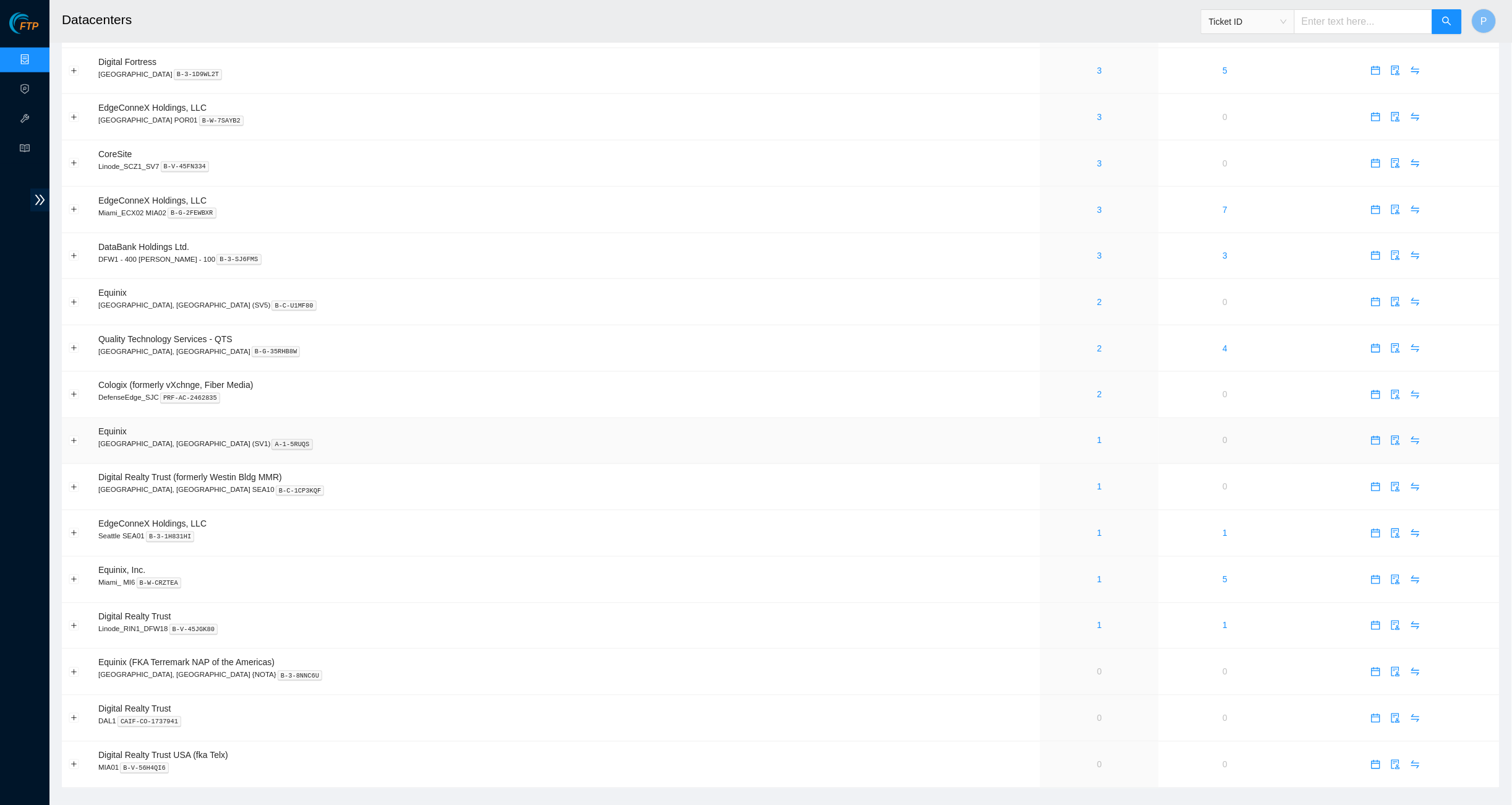
scroll to position [497, 0]
click at [1097, 297] on link "2" at bounding box center [1099, 302] width 5 height 10
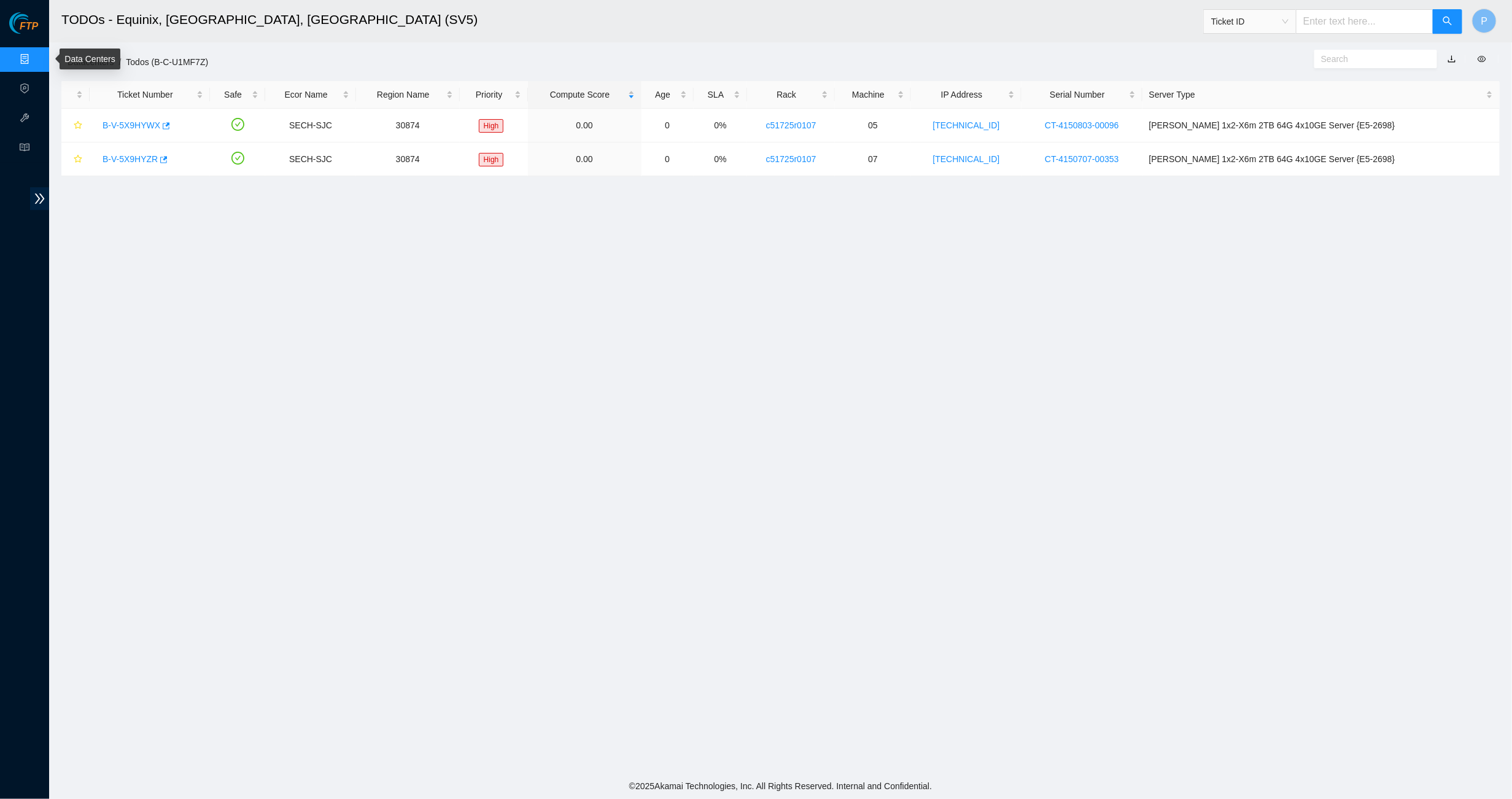
click at [36, 56] on link "Data Centers" at bounding box center [61, 59] width 50 height 10
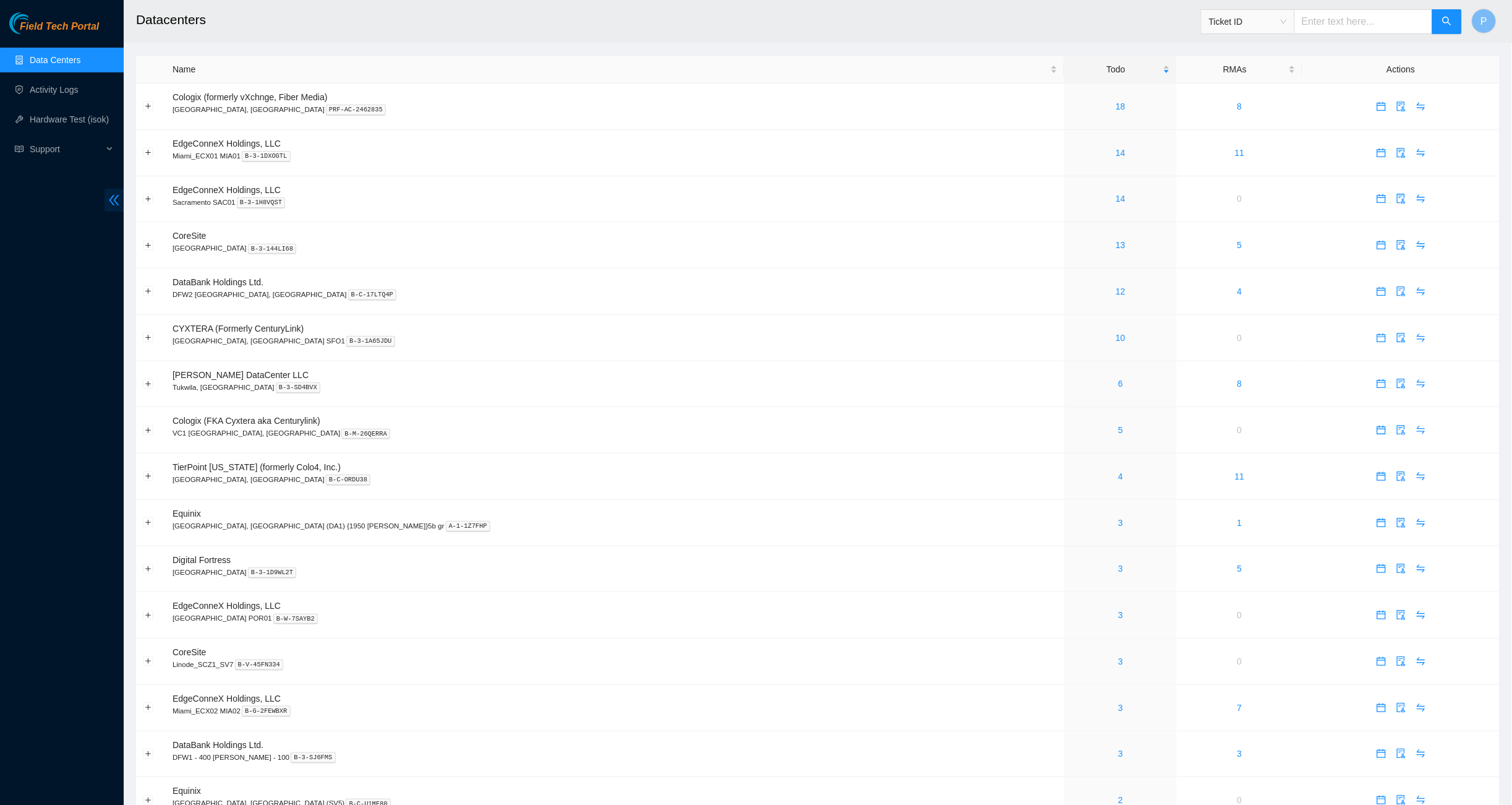
click at [115, 203] on icon "double-left" at bounding box center [113, 200] width 13 height 13
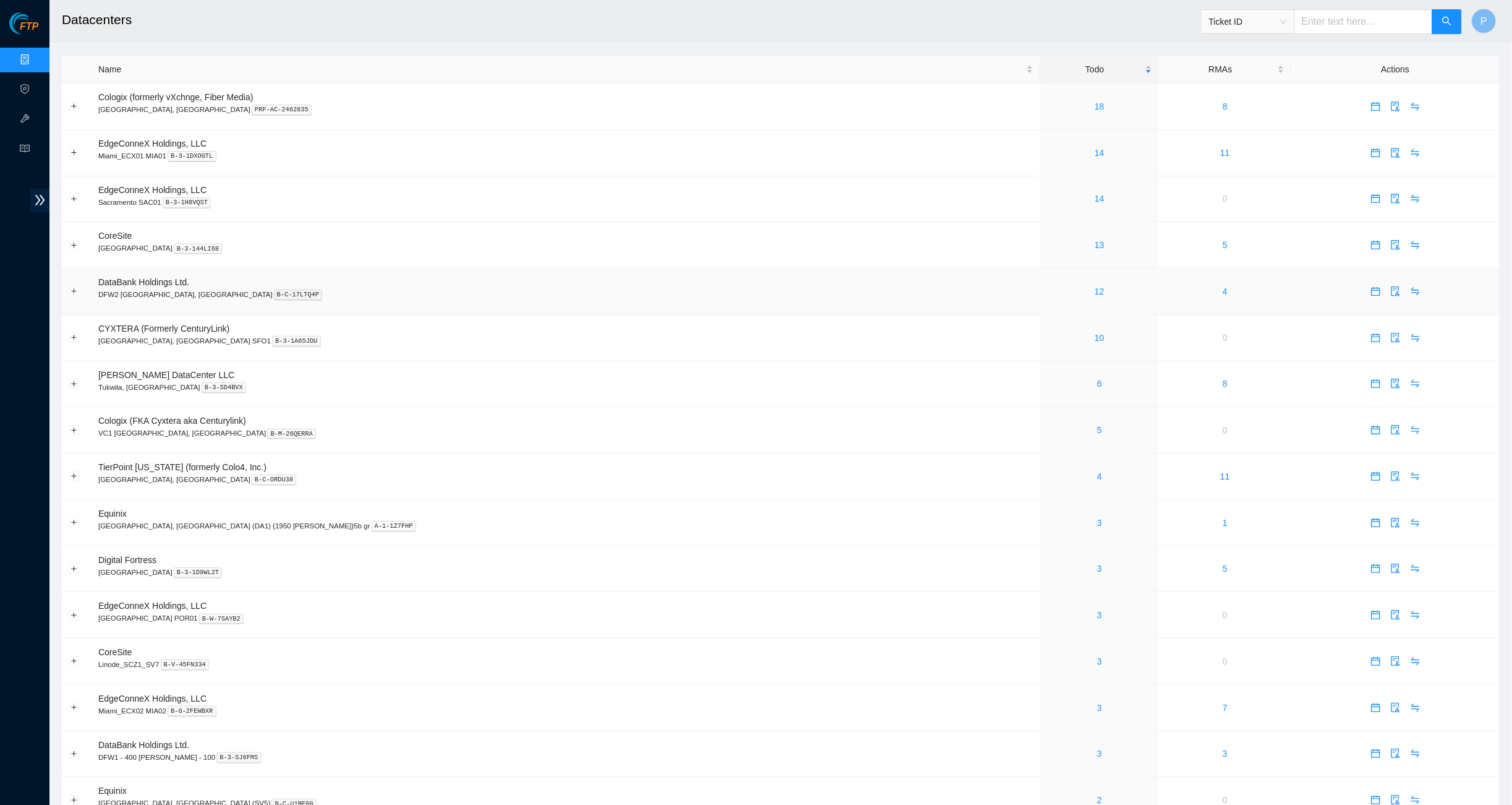
click at [711, 297] on td "DataBank Holdings Ltd. DFW2 Richardson, TX B-C-17LTQ4P" at bounding box center [566, 291] width 949 height 46
click at [736, 283] on td "DataBank Holdings Ltd. DFW2 Richardson, TX B-C-17LTQ4P" at bounding box center [566, 291] width 949 height 46
click at [1040, 795] on td "2" at bounding box center [1099, 800] width 118 height 46
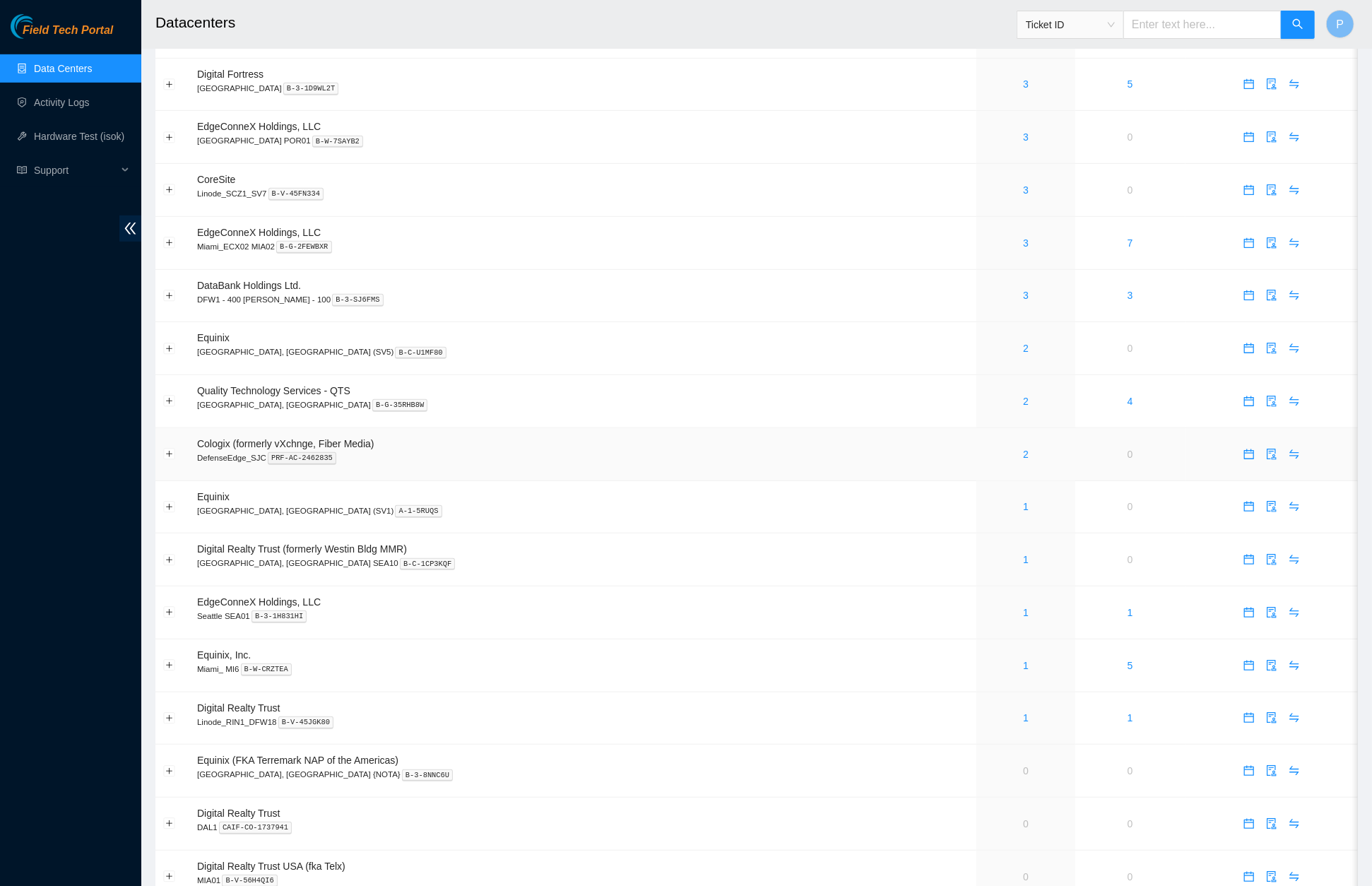
scroll to position [552, 0]
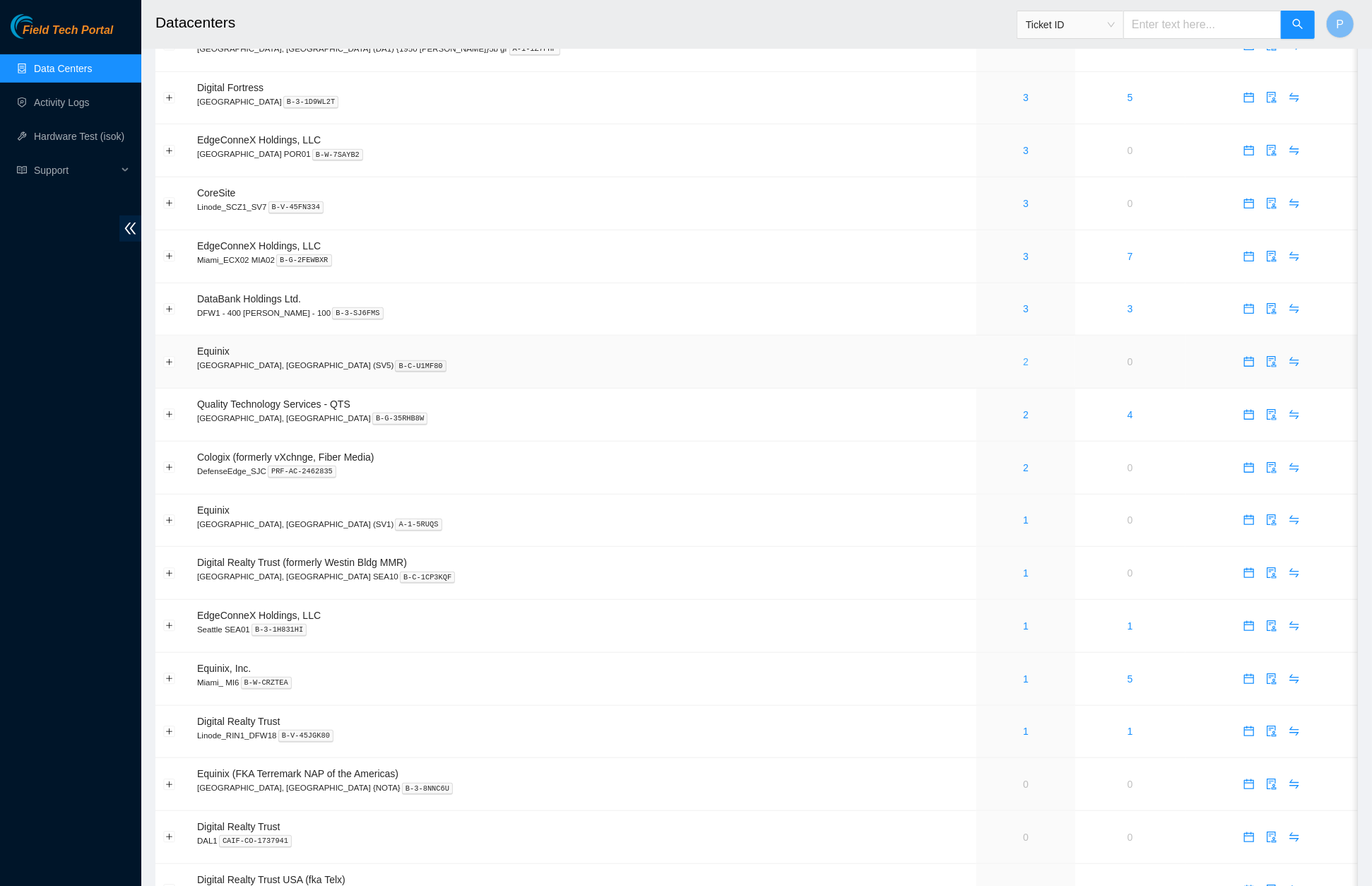
click at [1023, 356] on link "2" at bounding box center [1026, 361] width 6 height 11
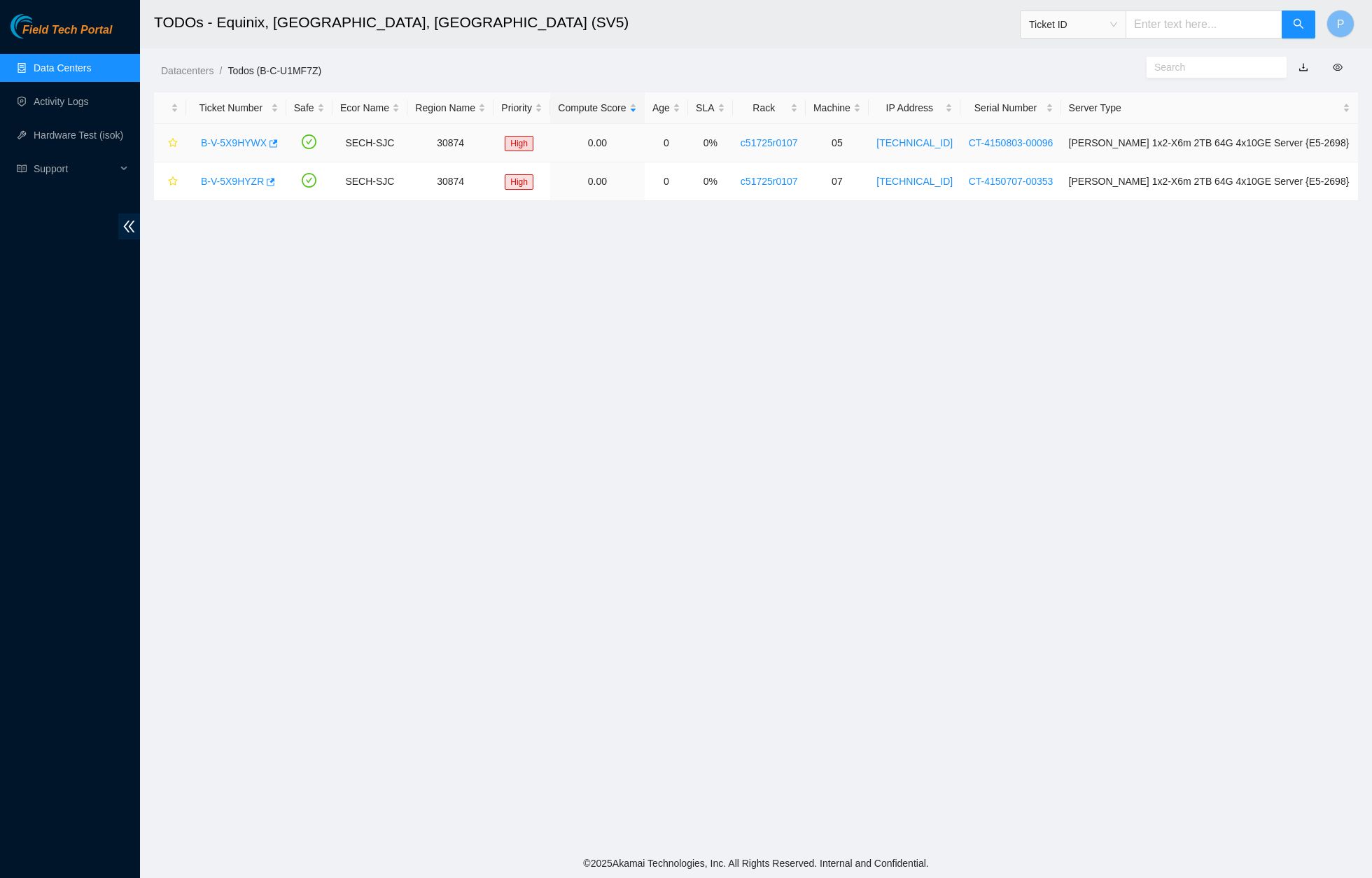
click at [245, 141] on link "B-V-5X9HYWX" at bounding box center [234, 143] width 66 height 11
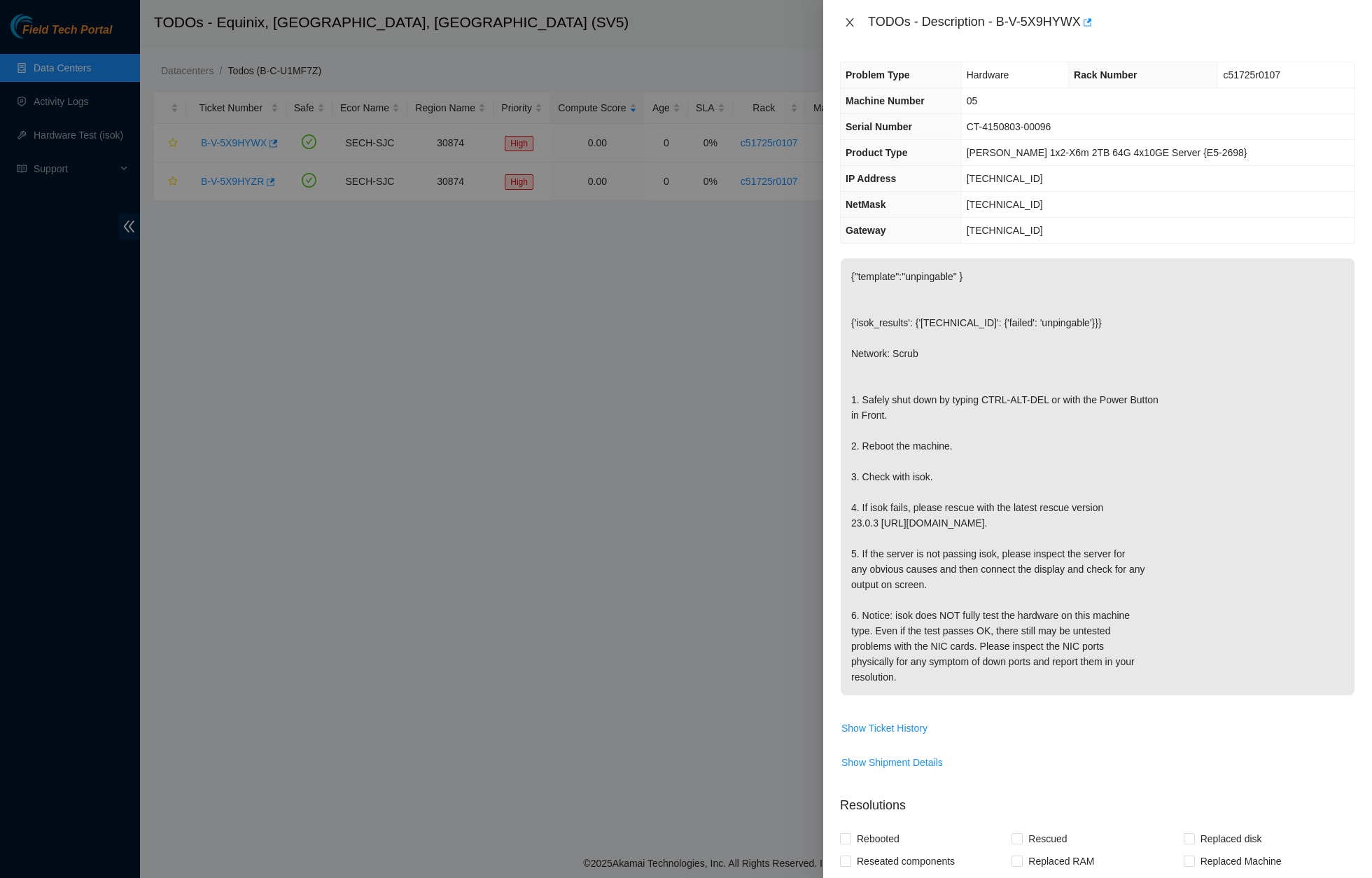
click at [852, 25] on icon "close" at bounding box center [849, 23] width 8 height 8
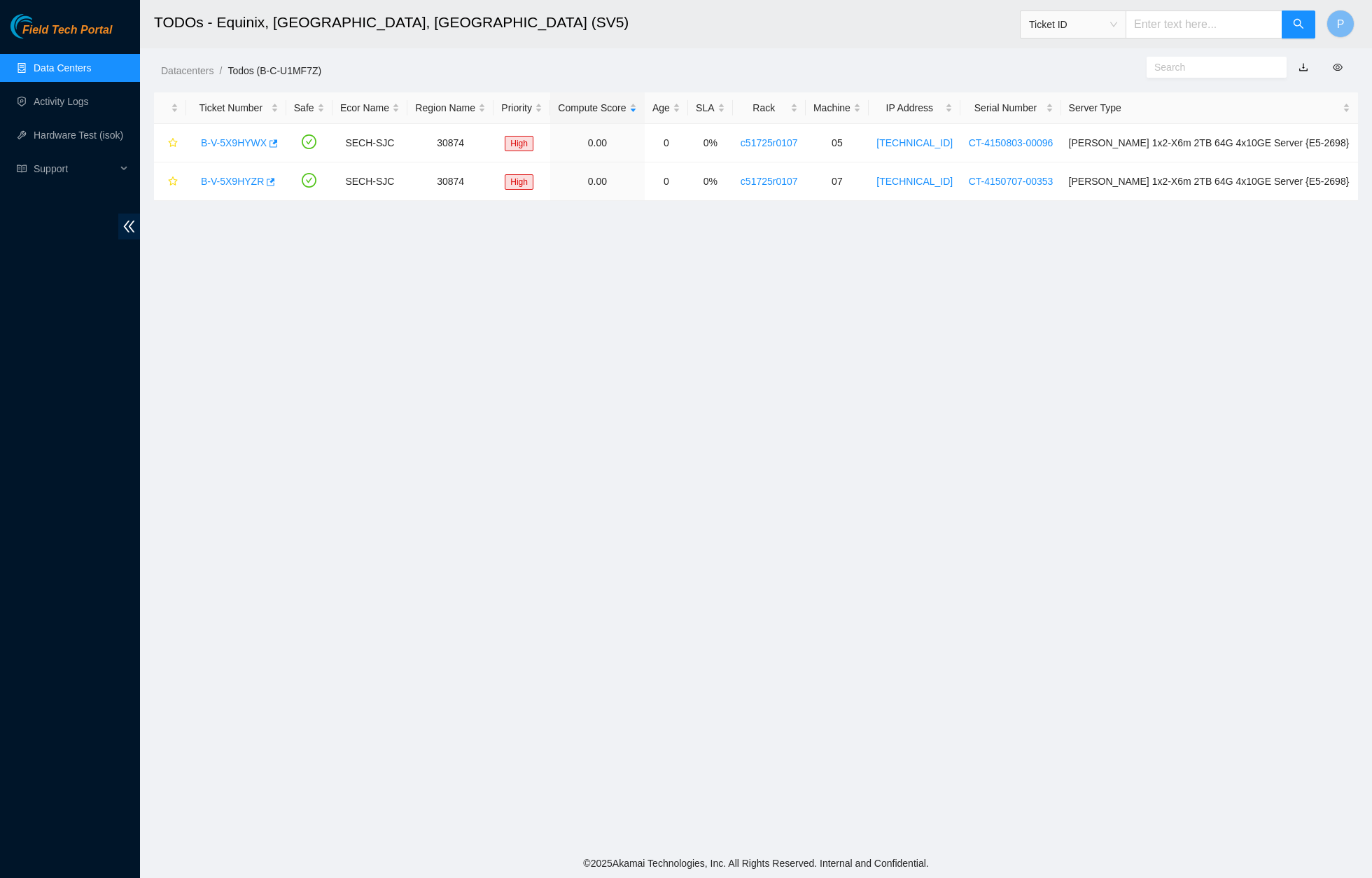
click at [1307, 68] on link "button" at bounding box center [1303, 67] width 10 height 11
